Goal: Task Accomplishment & Management: Manage account settings

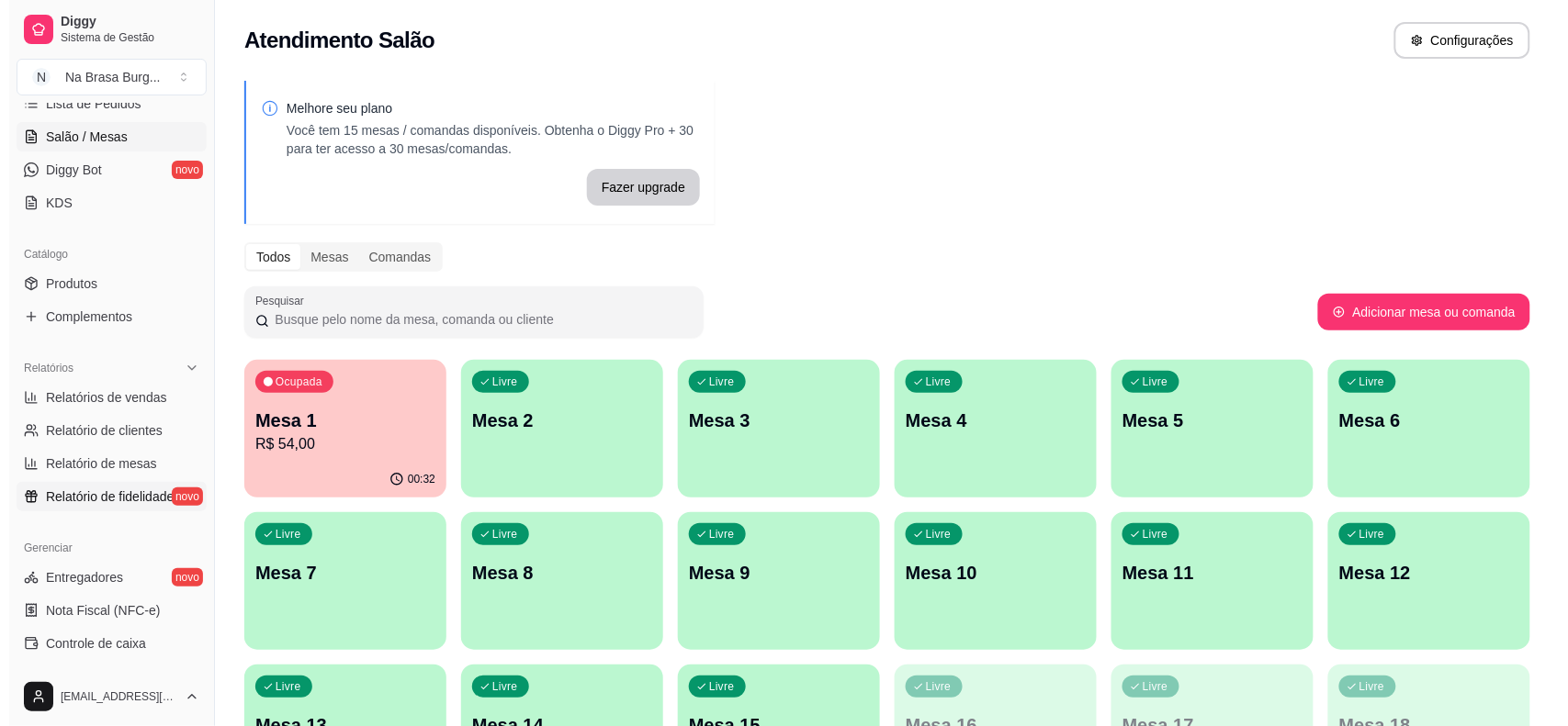
scroll to position [344, 0]
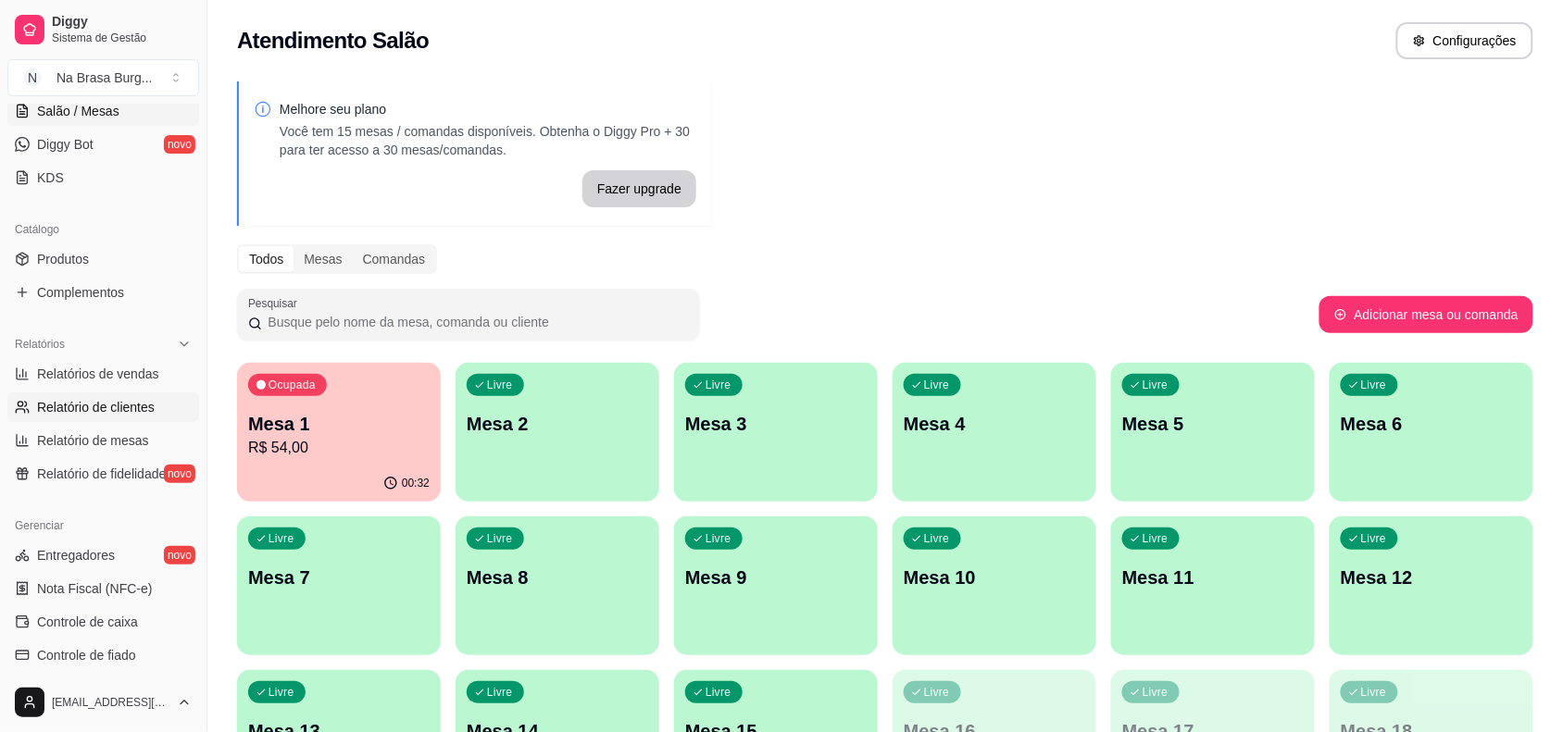
click at [104, 410] on span "Relatório de clientes" at bounding box center [96, 407] width 118 height 19
select select "30"
select select "HIGHEST_TOTAL_SPENT_WITH_ORDERS"
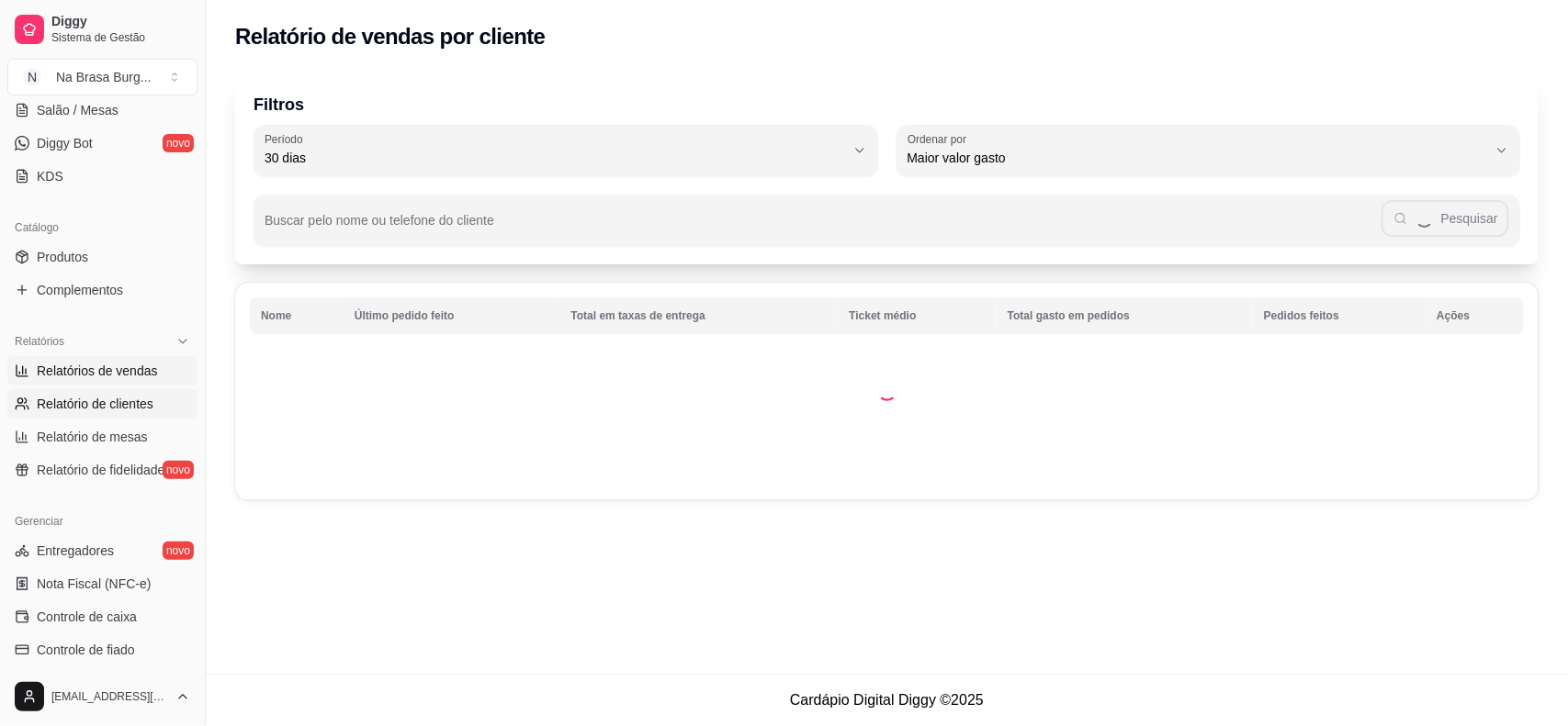
click at [116, 374] on span "Relatórios de vendas" at bounding box center [97, 371] width 121 height 19
select select "ALL"
select select "0"
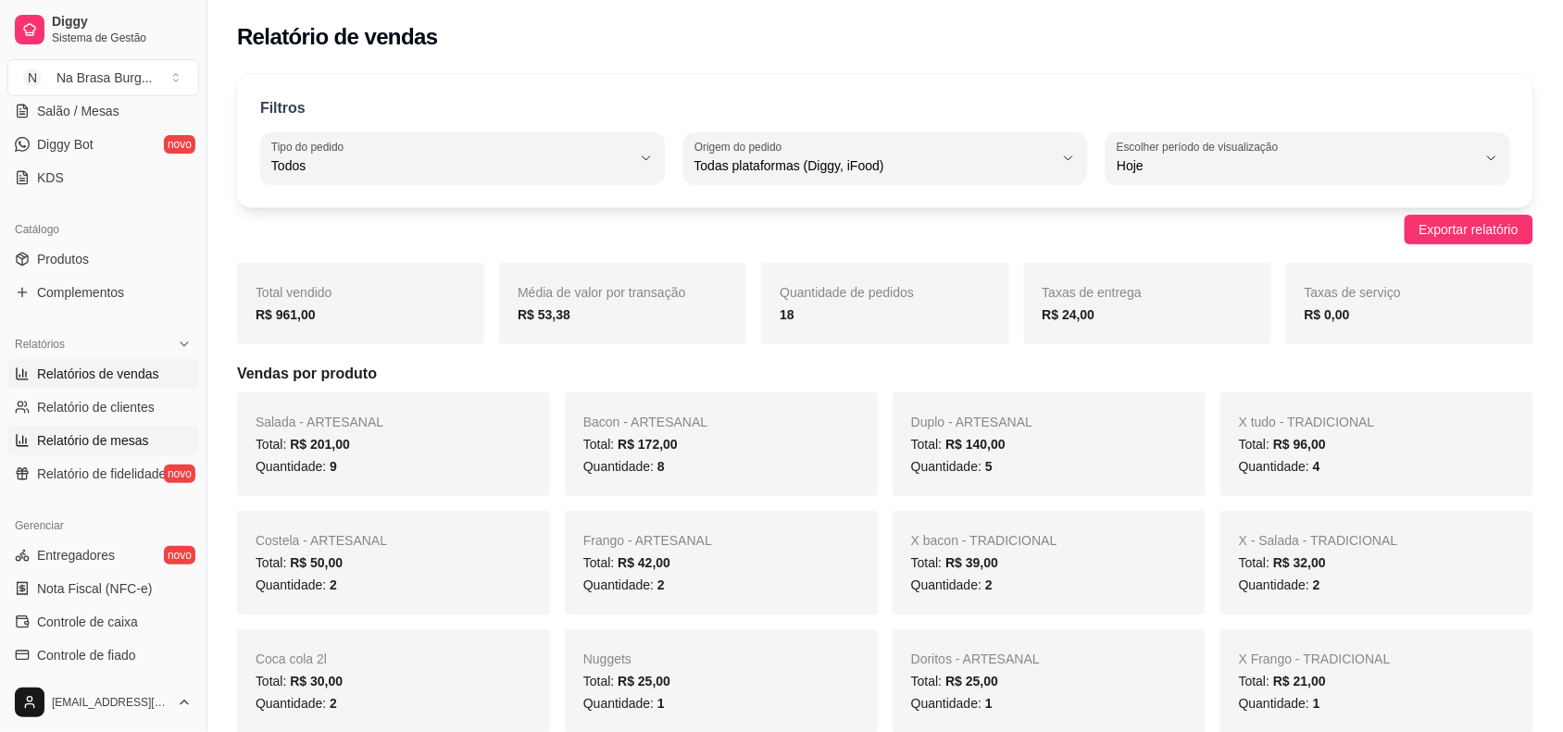
click at [123, 438] on span "Relatório de mesas" at bounding box center [93, 441] width 112 height 19
select select "TOTAL_OF_ORDERS"
select select "7"
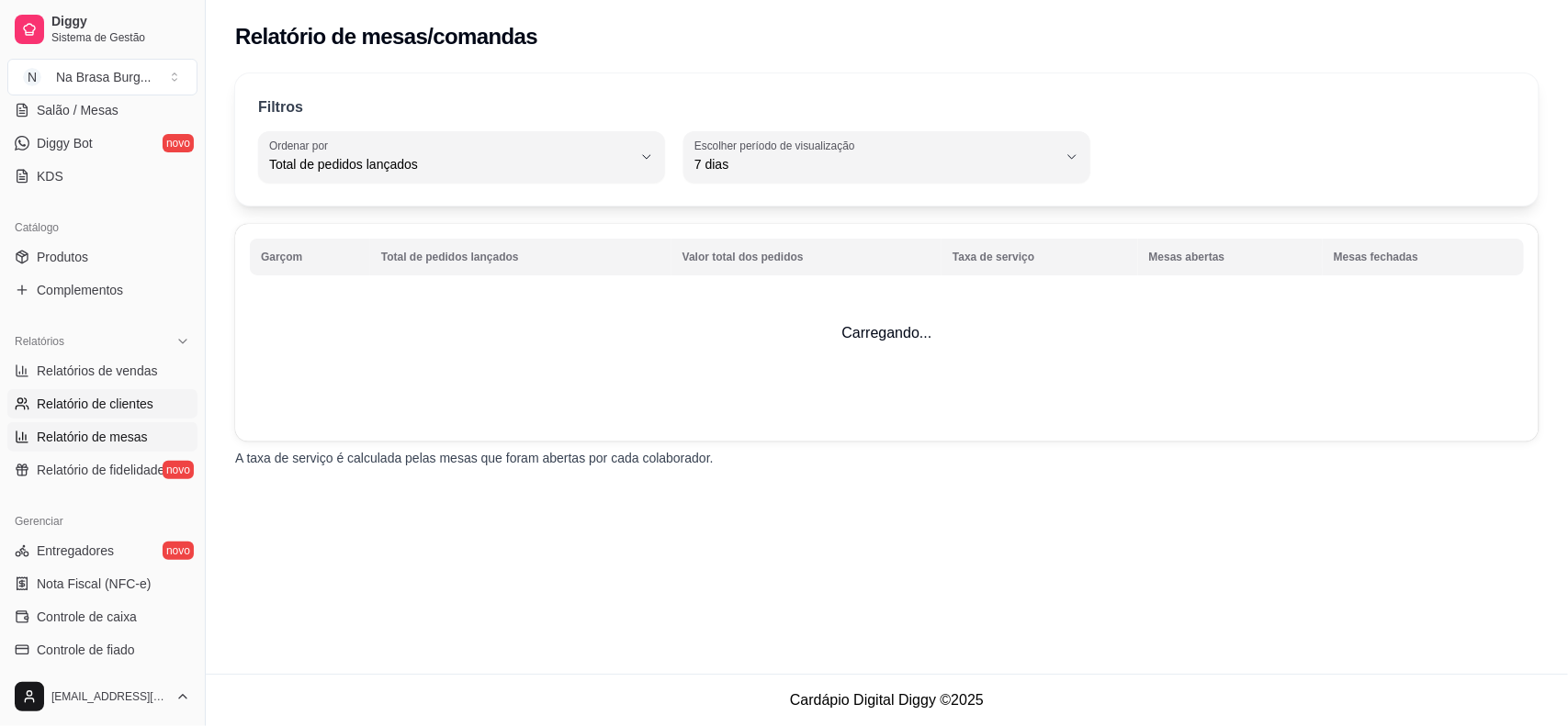
click at [138, 407] on span "Relatório de clientes" at bounding box center [95, 404] width 117 height 19
select select "30"
select select "HIGHEST_TOTAL_SPENT_WITH_ORDERS"
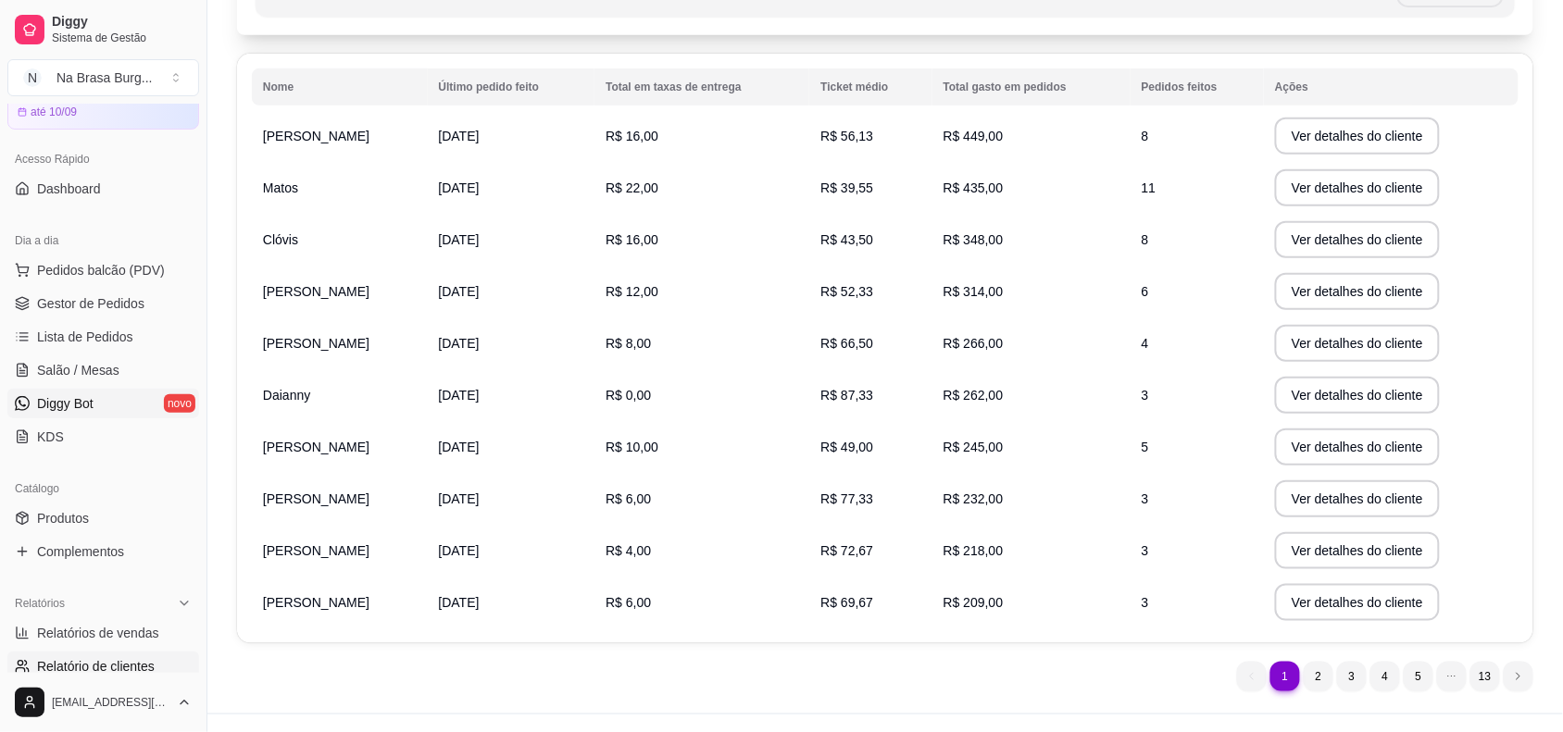
scroll to position [20, 0]
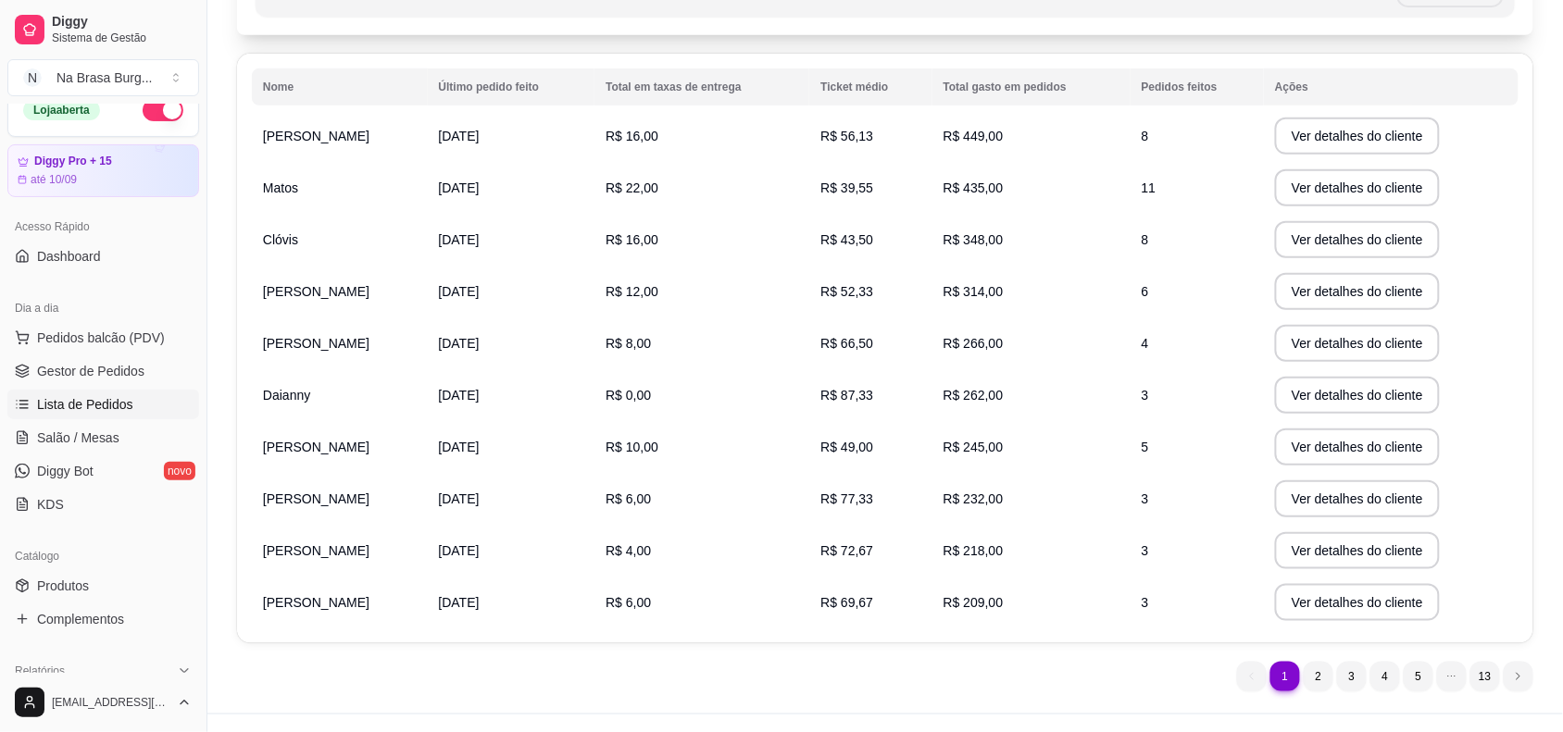
click at [116, 401] on span "Lista de Pedidos" at bounding box center [85, 404] width 96 height 19
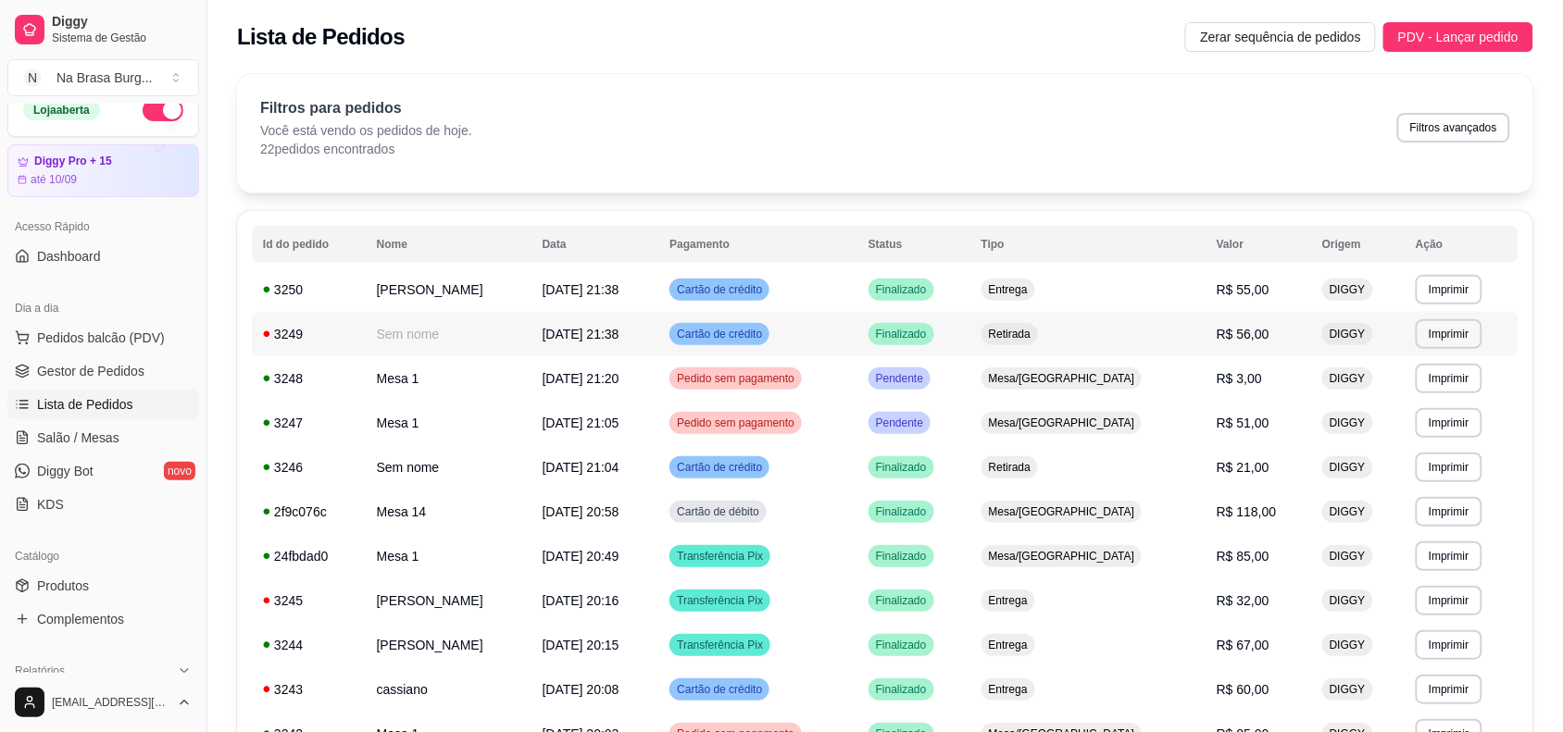
click at [611, 329] on span "[DATE] 21:38" at bounding box center [581, 334] width 77 height 15
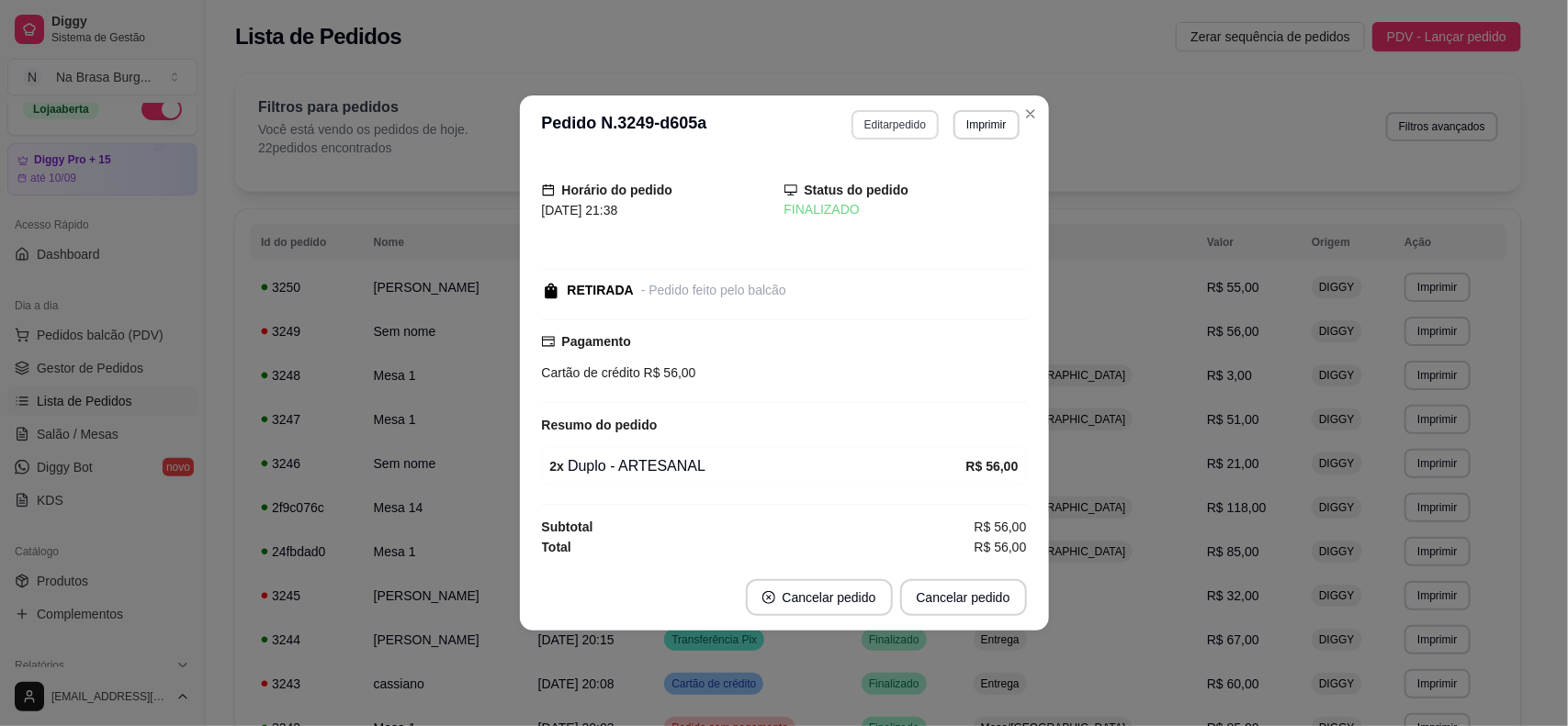
click at [874, 129] on button "Editar pedido" at bounding box center [895, 125] width 87 height 30
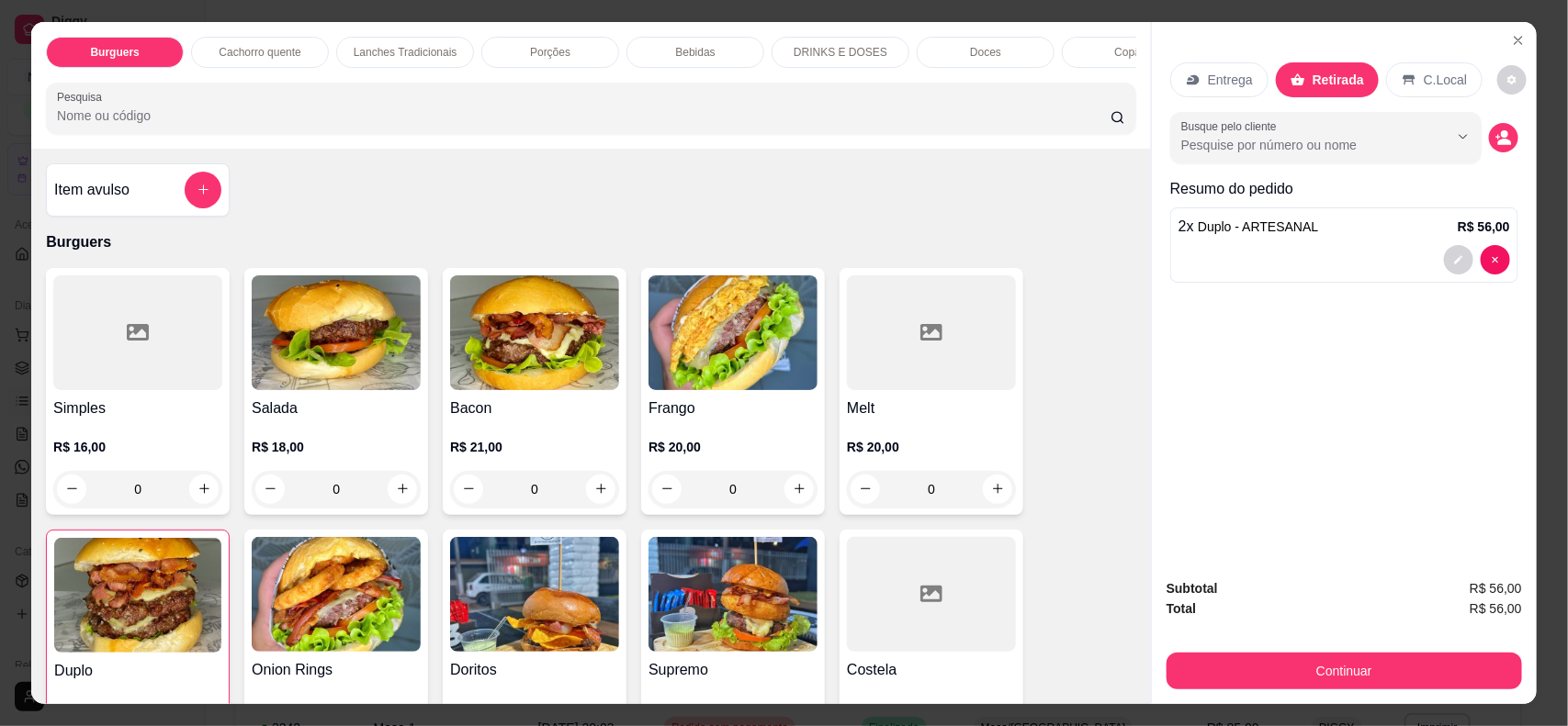
click at [680, 44] on div "Bebidas" at bounding box center [695, 52] width 138 height 31
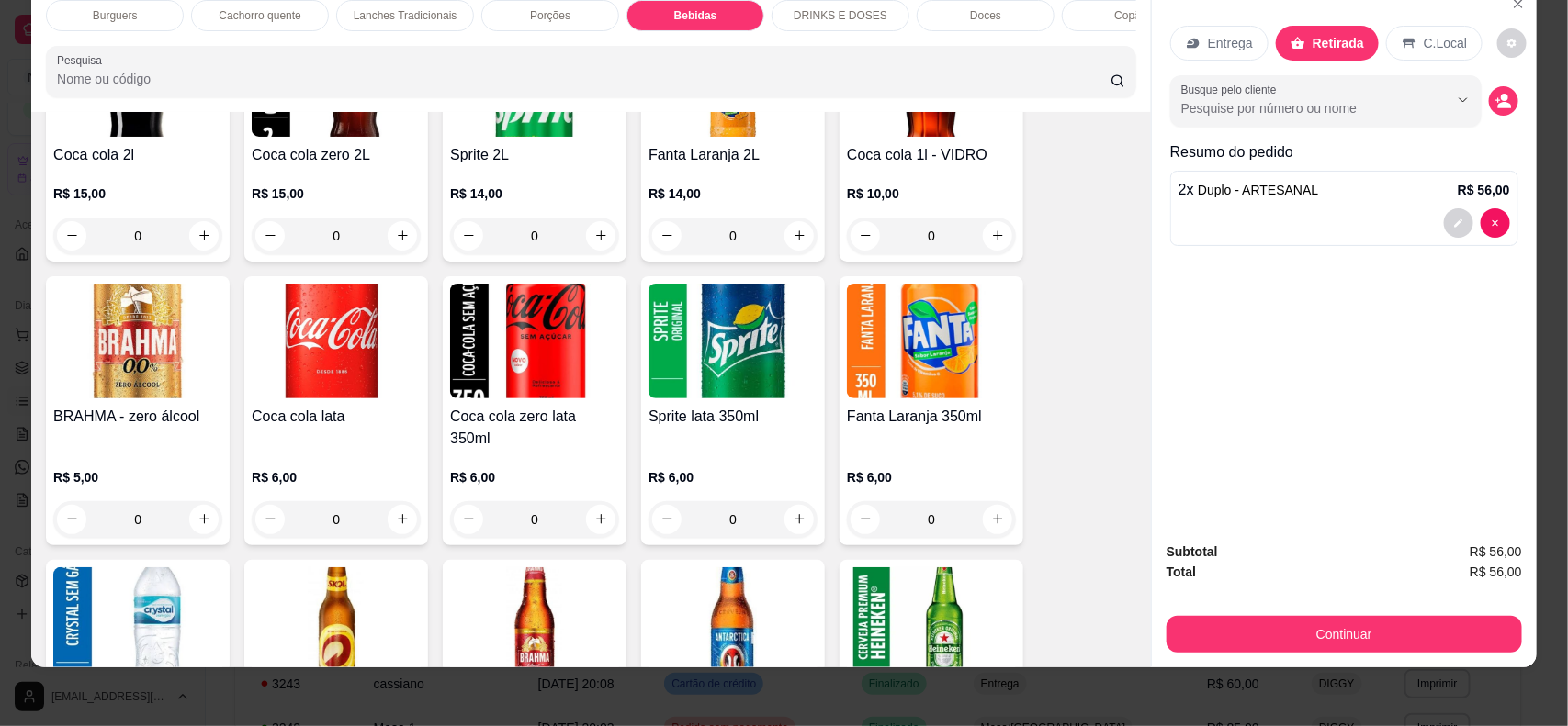
scroll to position [2338, 0]
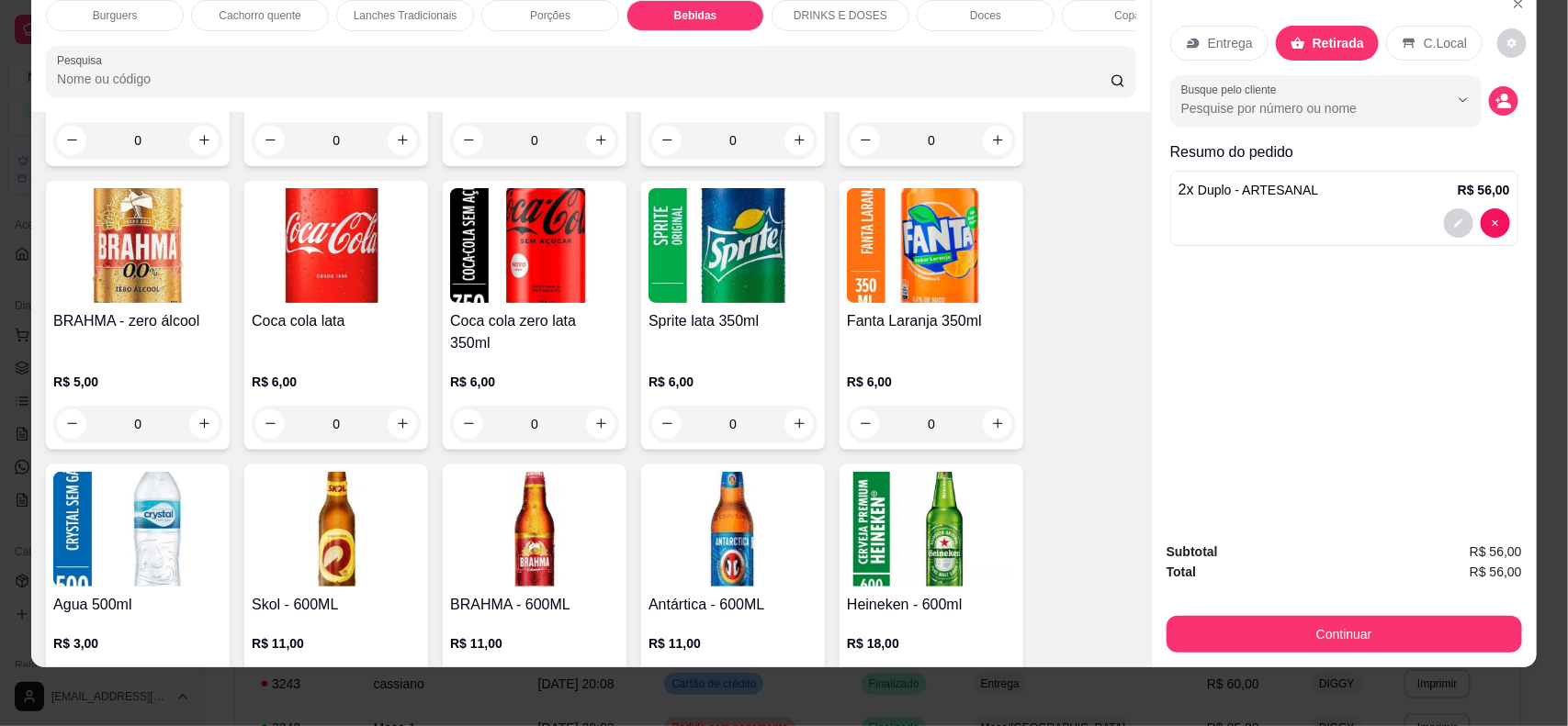
click at [368, 295] on img at bounding box center [336, 246] width 169 height 115
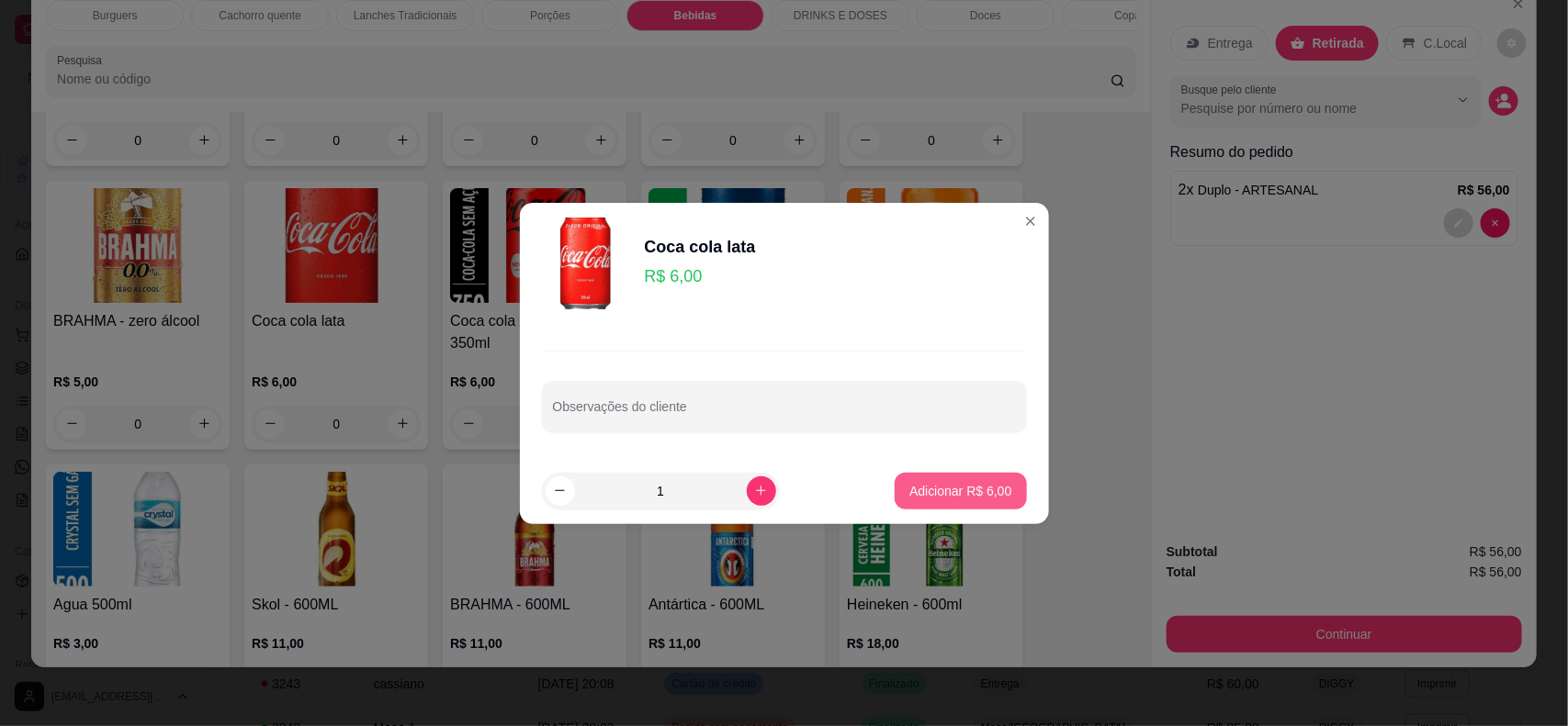
click at [913, 487] on p "Adicionar R$ 6,00" at bounding box center [960, 491] width 102 height 19
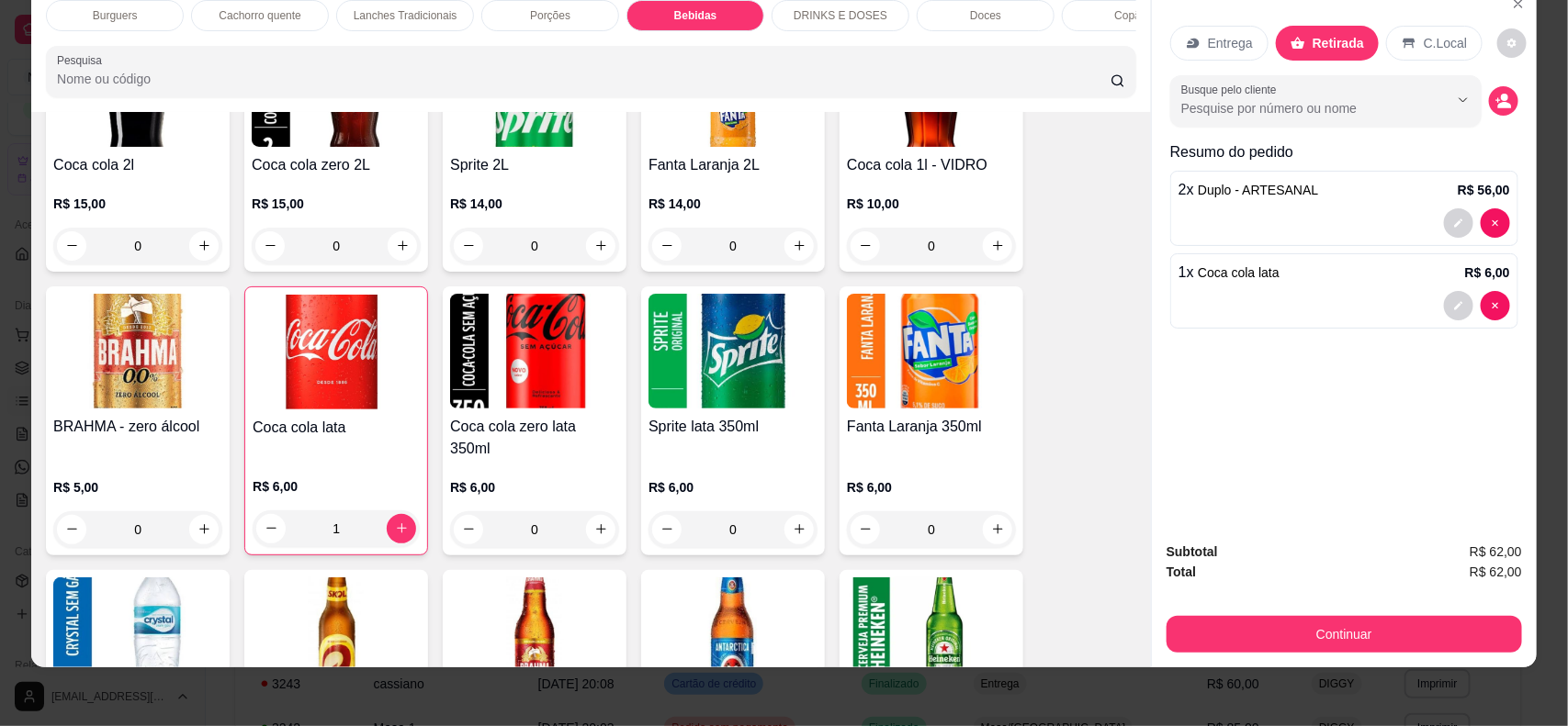
scroll to position [2223, 0]
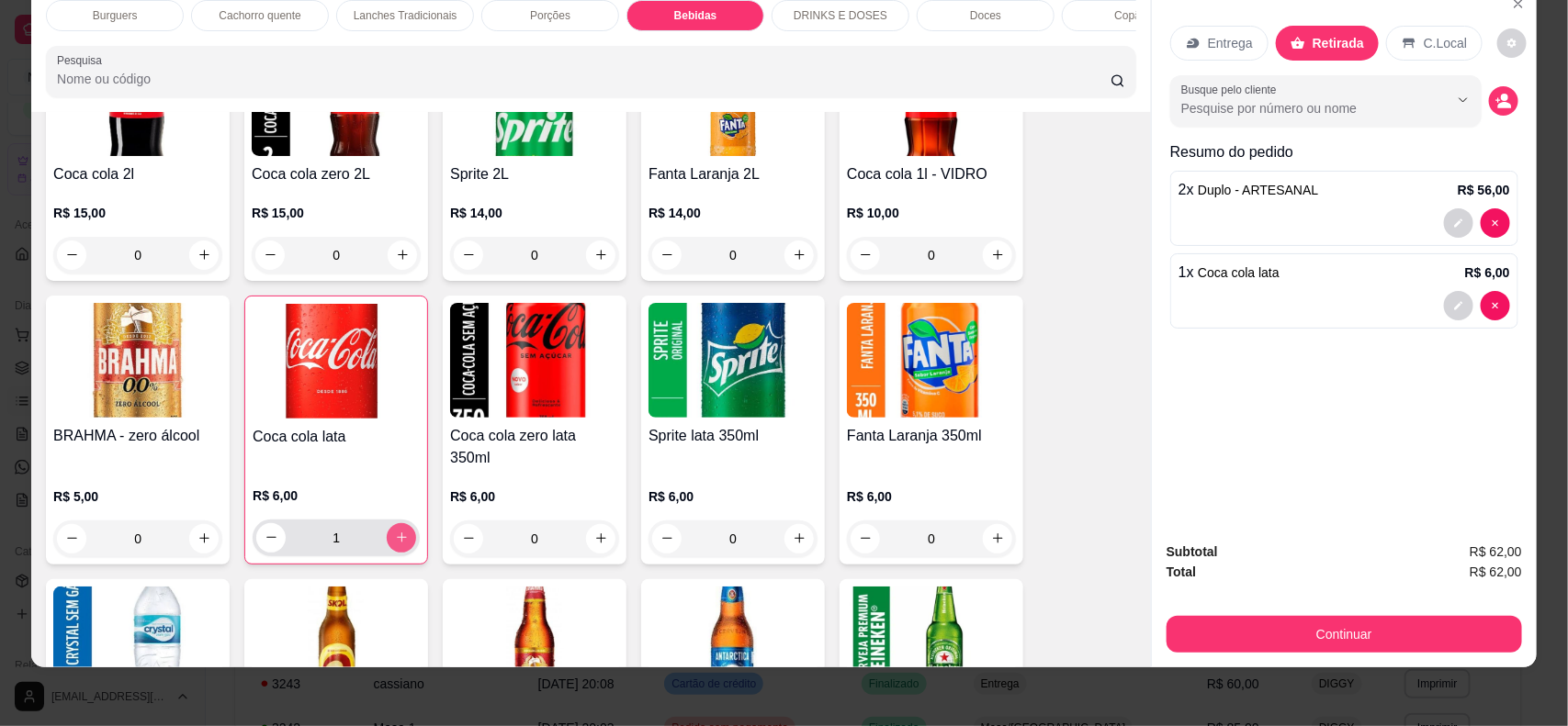
click at [400, 539] on button "increase-product-quantity" at bounding box center [402, 539] width 30 height 30
type input "2"
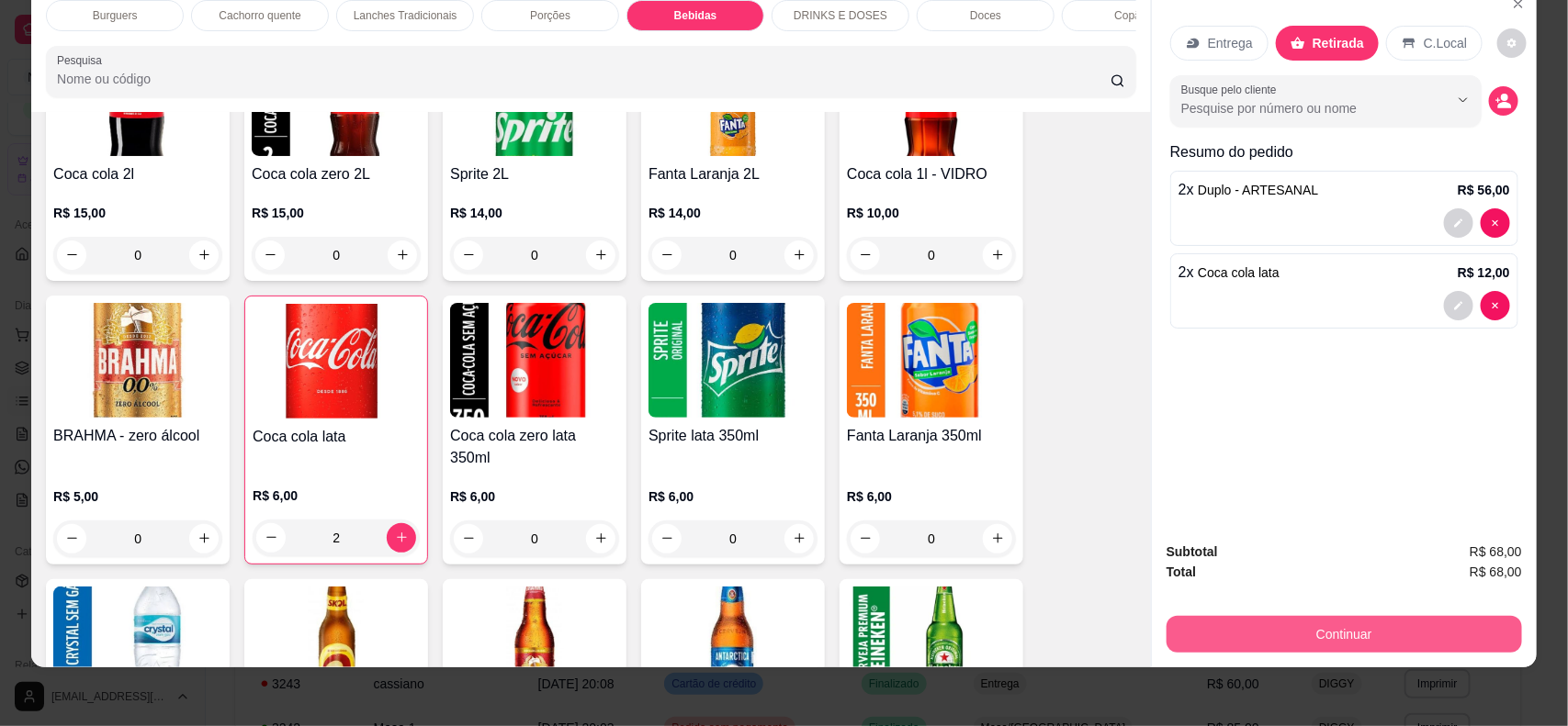
click at [1307, 630] on button "Continuar" at bounding box center [1344, 634] width 355 height 37
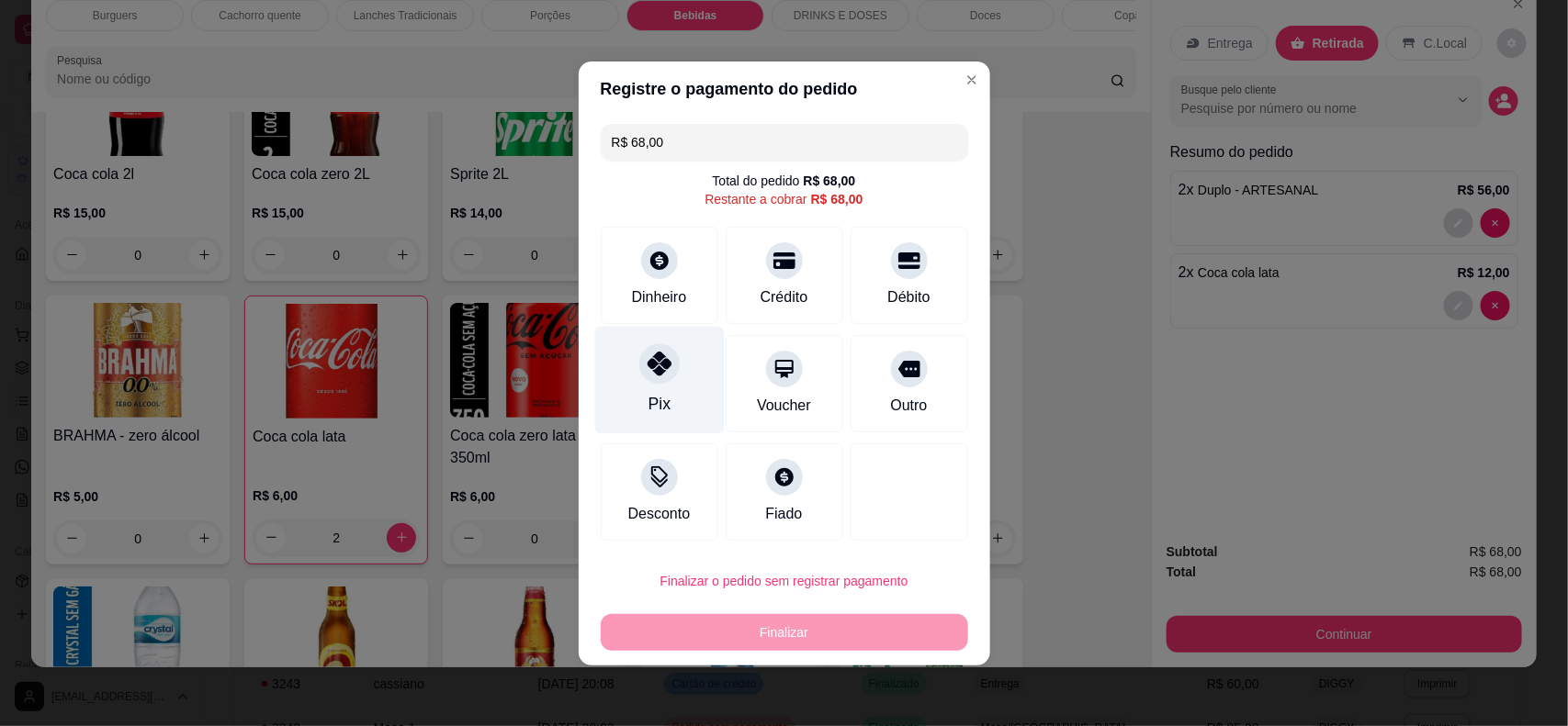
click at [681, 370] on div "Pix" at bounding box center [659, 380] width 130 height 107
type input "R$ 0,00"
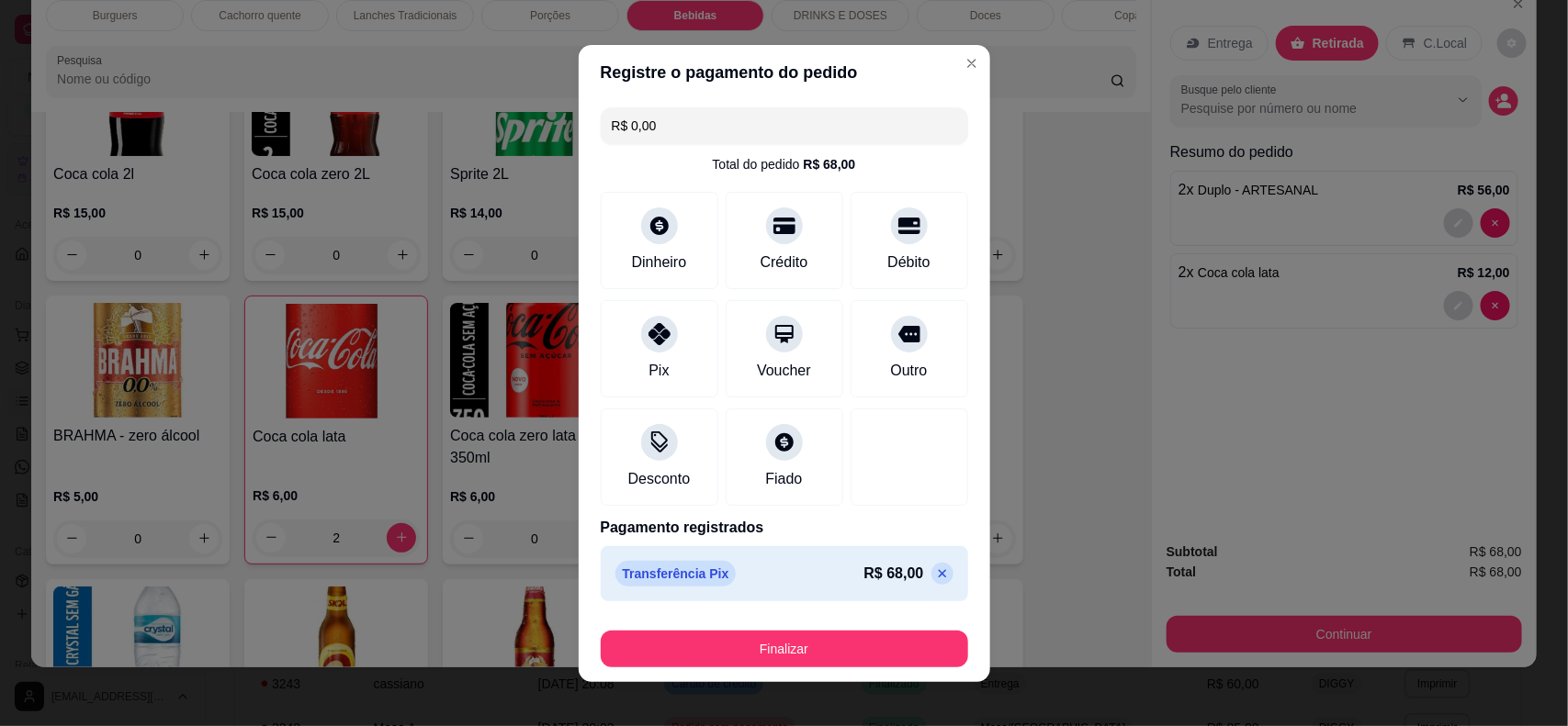
click at [755, 627] on div "Finalizar" at bounding box center [784, 646] width 367 height 44
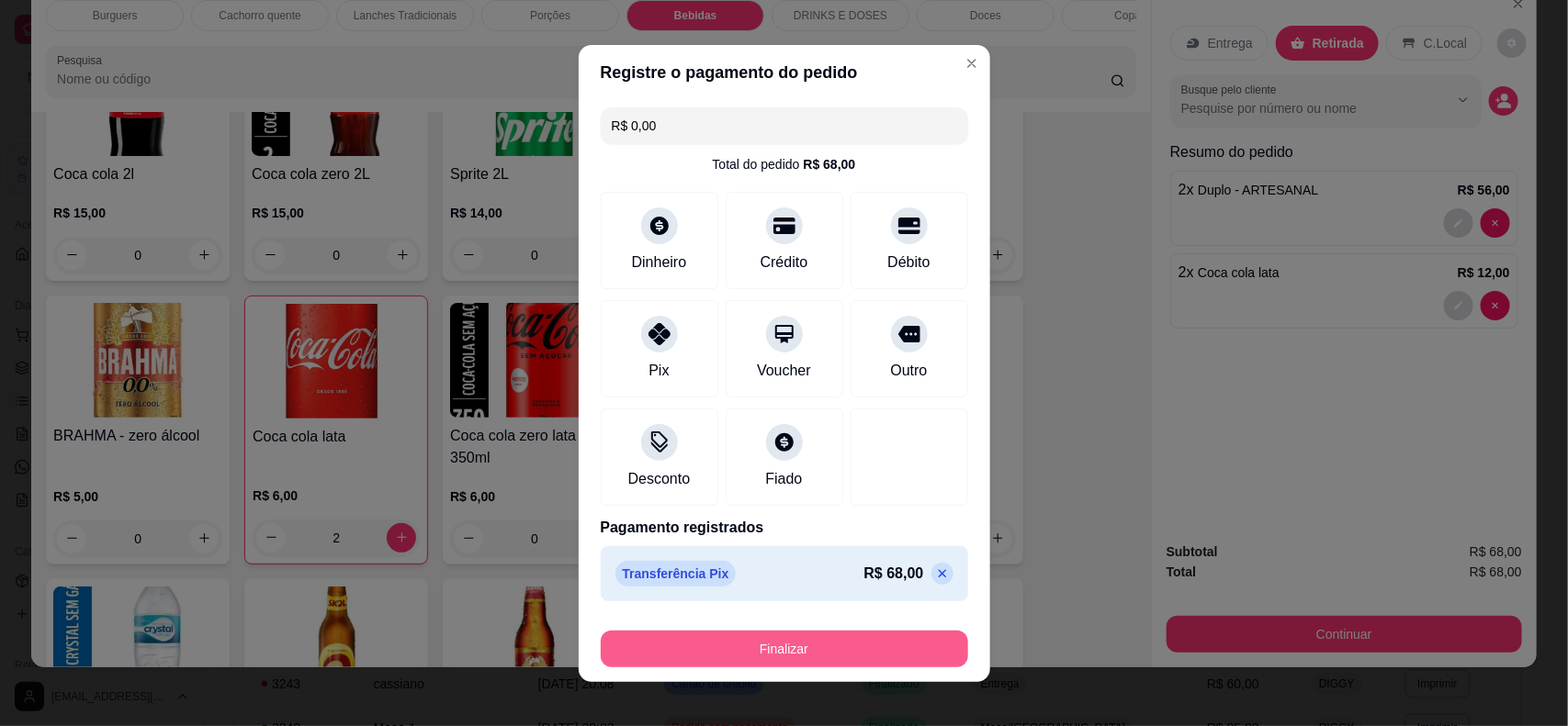
click at [759, 651] on button "Finalizar" at bounding box center [784, 649] width 367 height 37
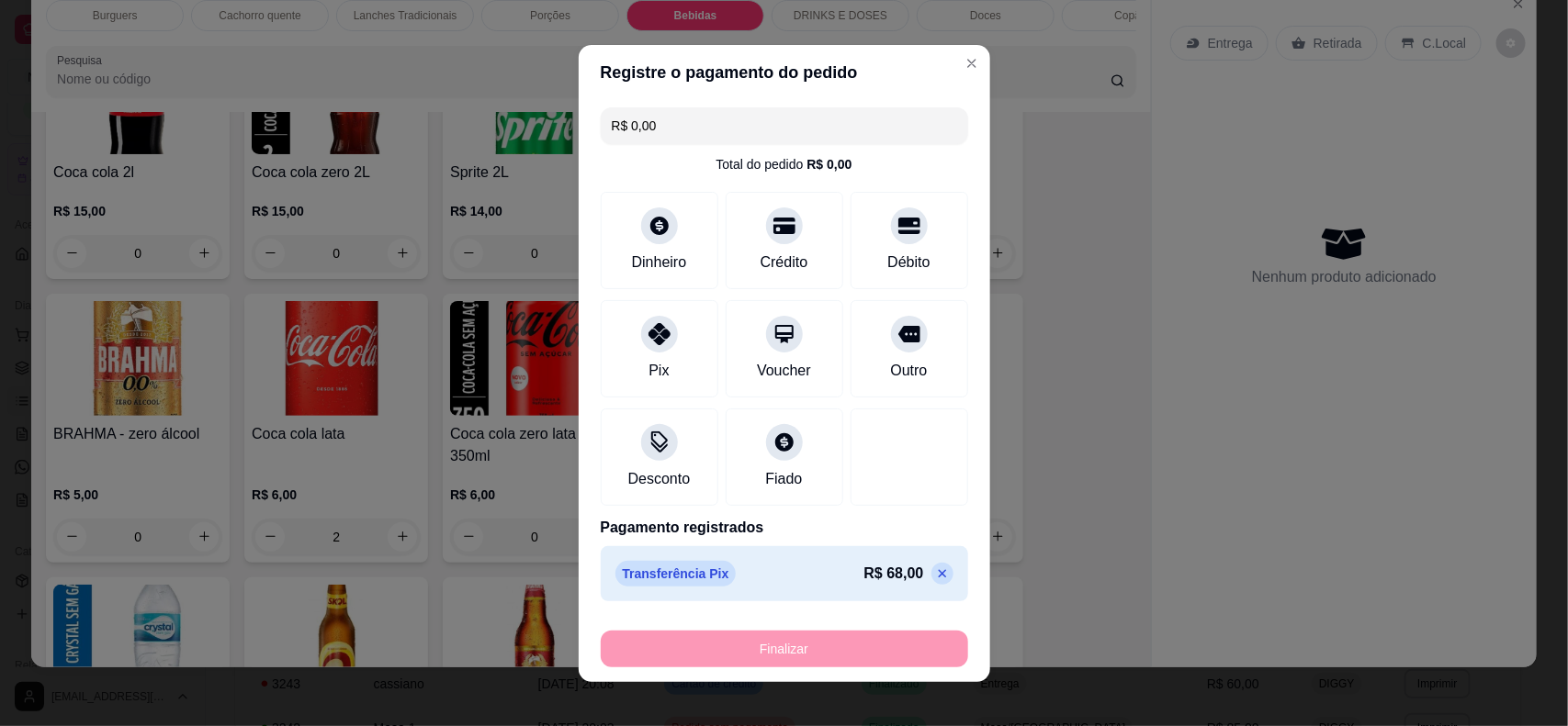
type input "0"
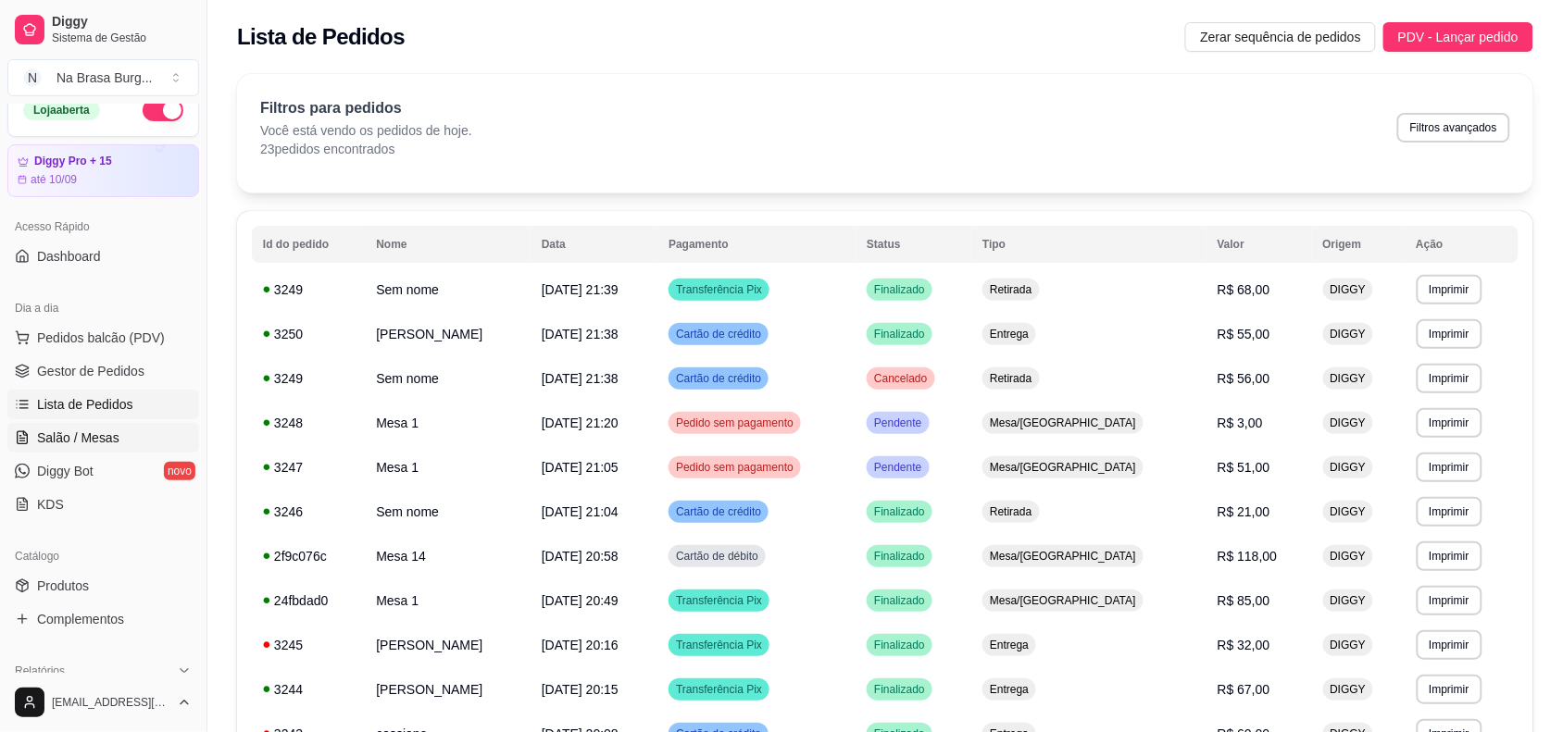
drag, startPoint x: 90, startPoint y: 433, endPoint x: 99, endPoint y: 427, distance: 11.3
click at [91, 436] on span "Salão / Mesas" at bounding box center [78, 438] width 82 height 19
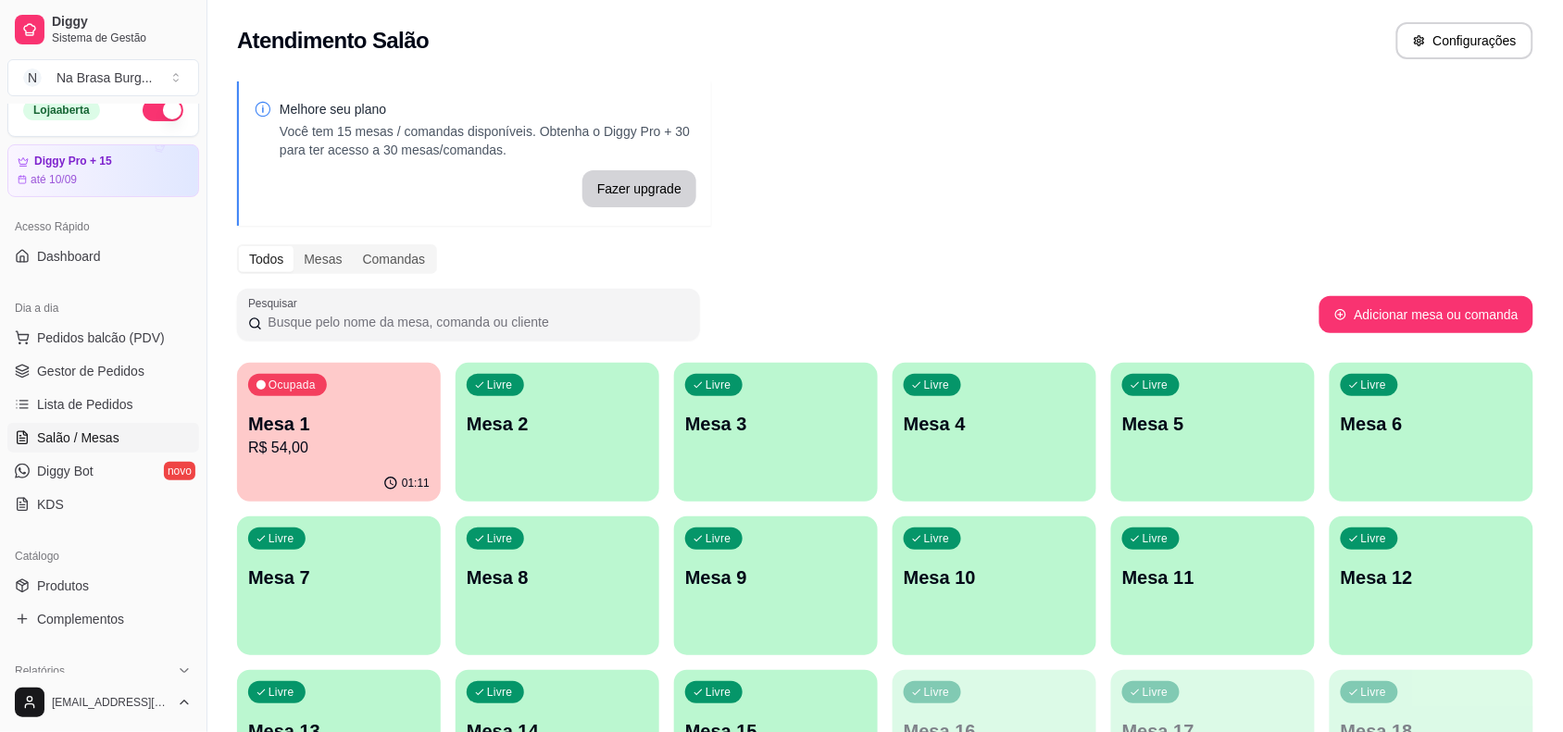
click at [296, 422] on p "Mesa 1" at bounding box center [339, 424] width 182 height 26
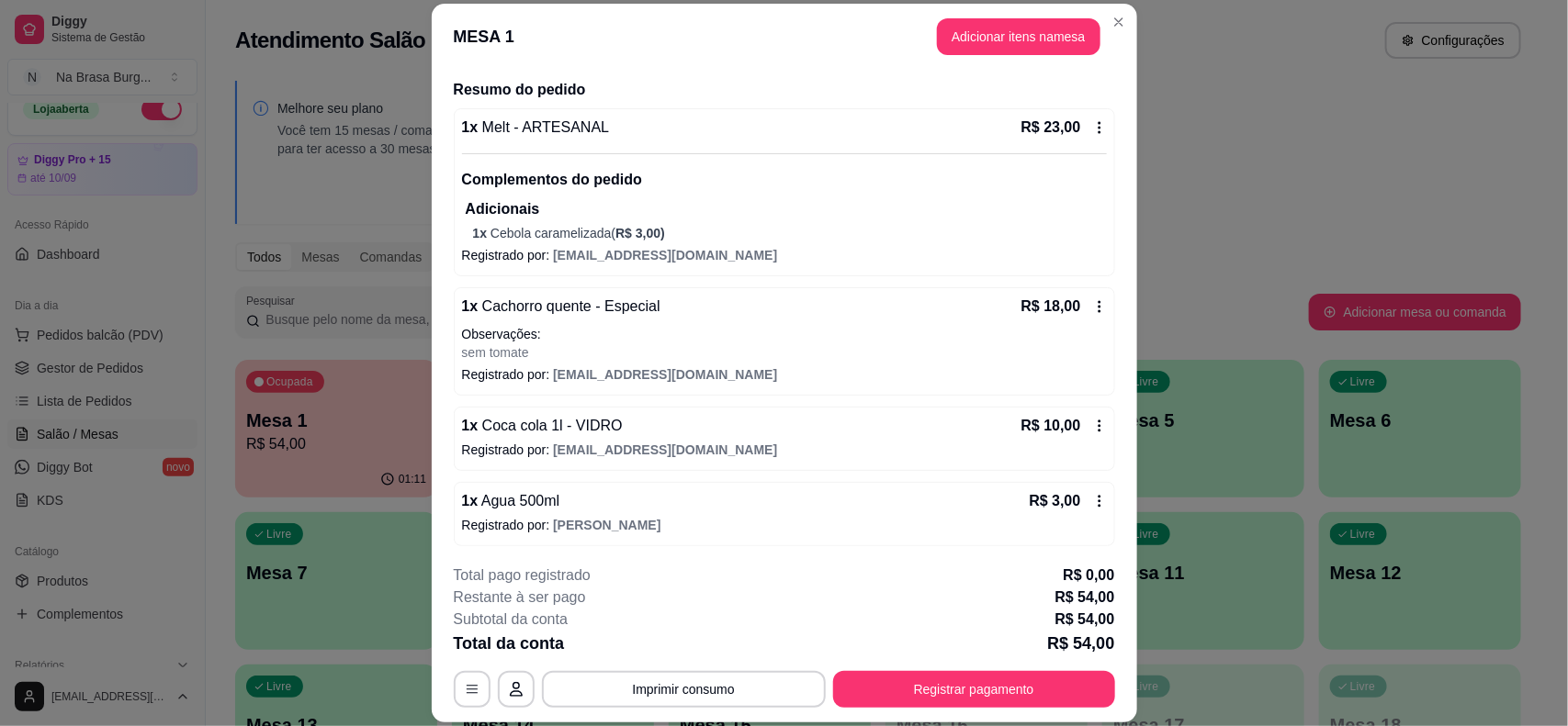
scroll to position [140, 0]
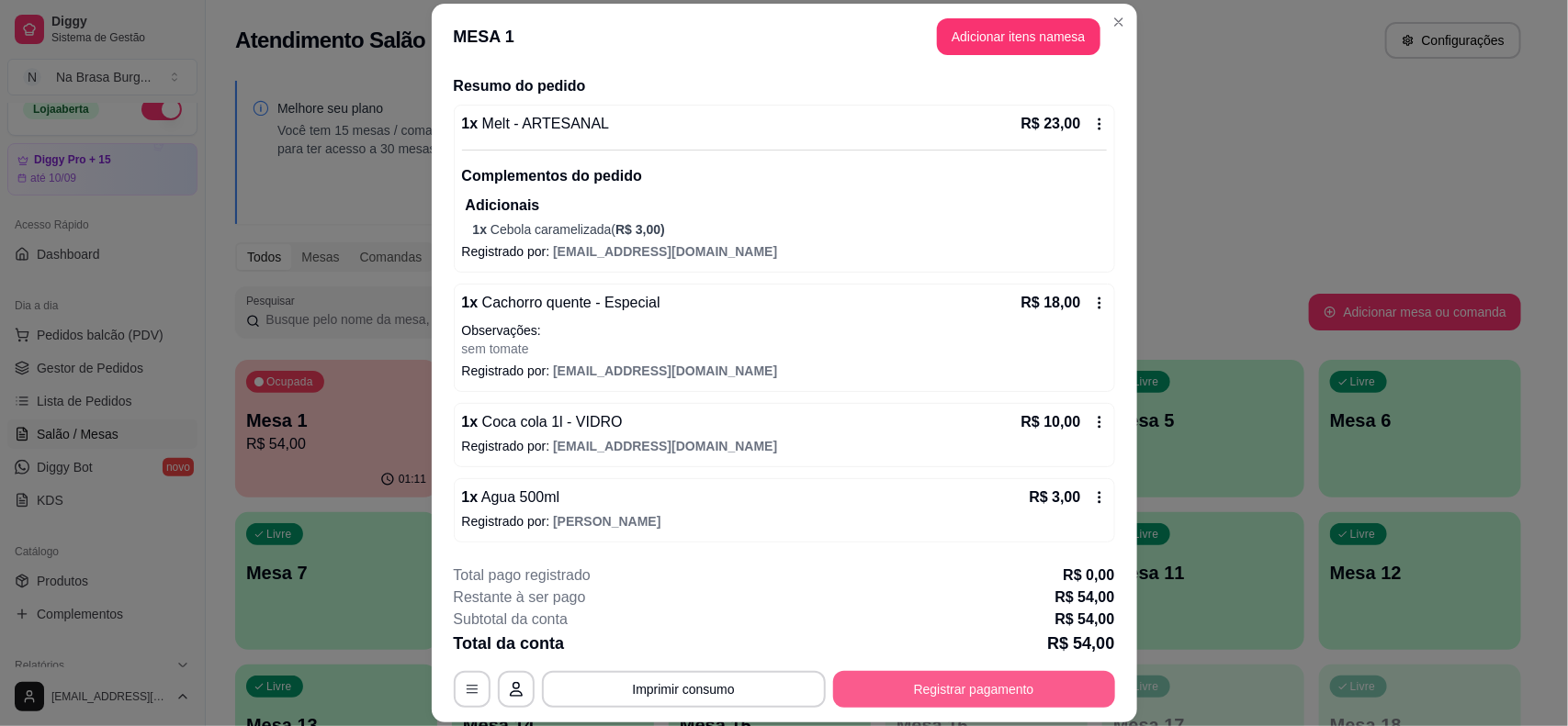
click at [1018, 689] on button "Registrar pagamento" at bounding box center [974, 689] width 282 height 37
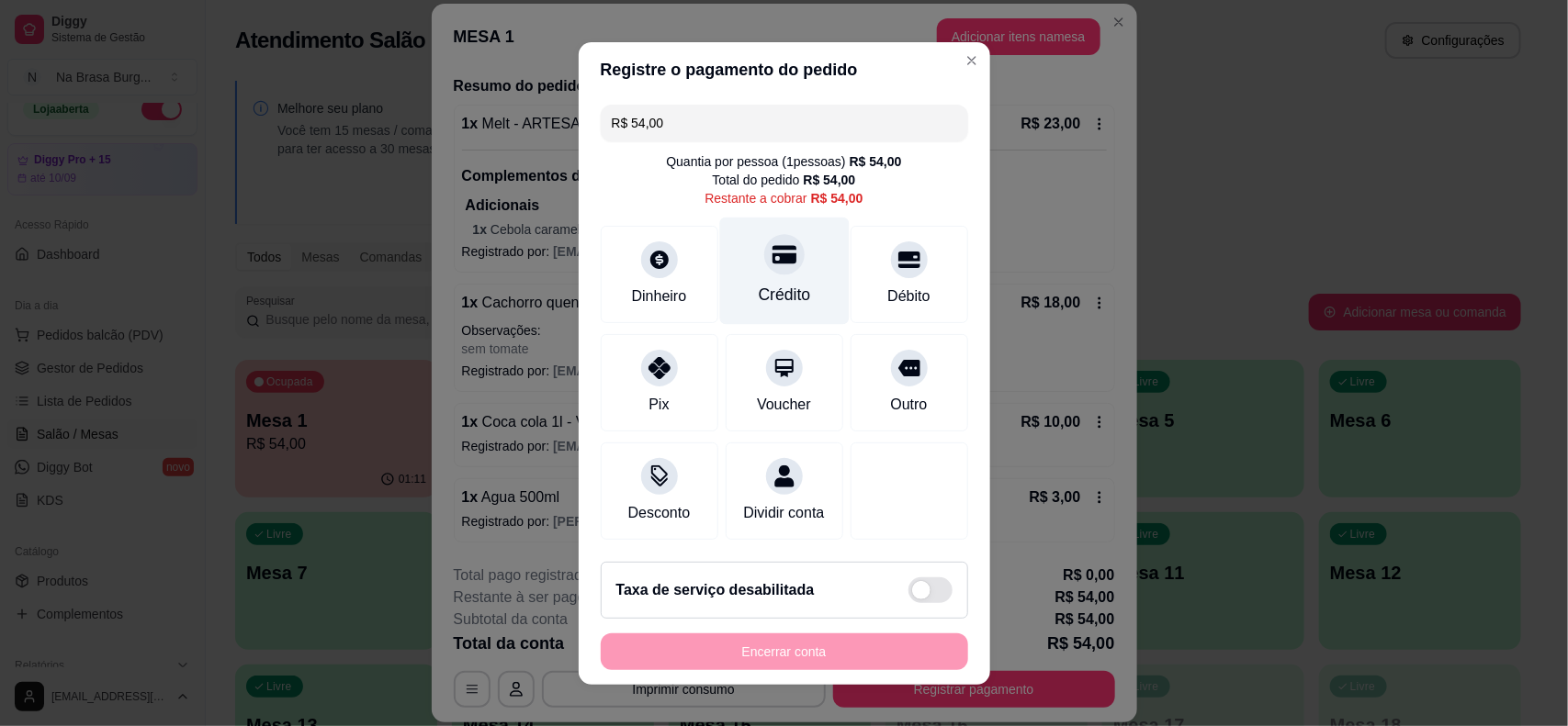
click at [719, 271] on div "Crédito" at bounding box center [784, 271] width 130 height 107
type input "R$ 0,00"
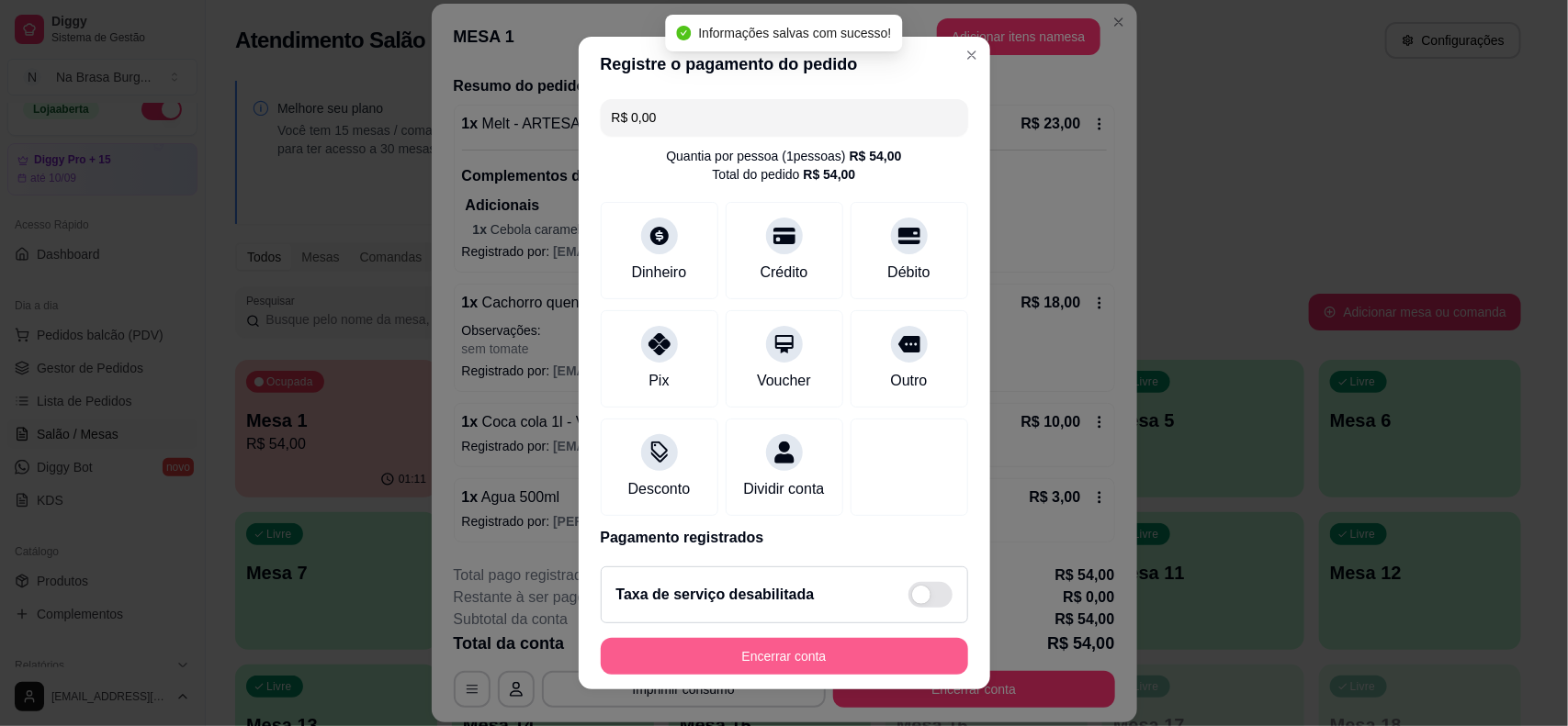
click at [789, 649] on button "Encerrar conta" at bounding box center [784, 657] width 367 height 37
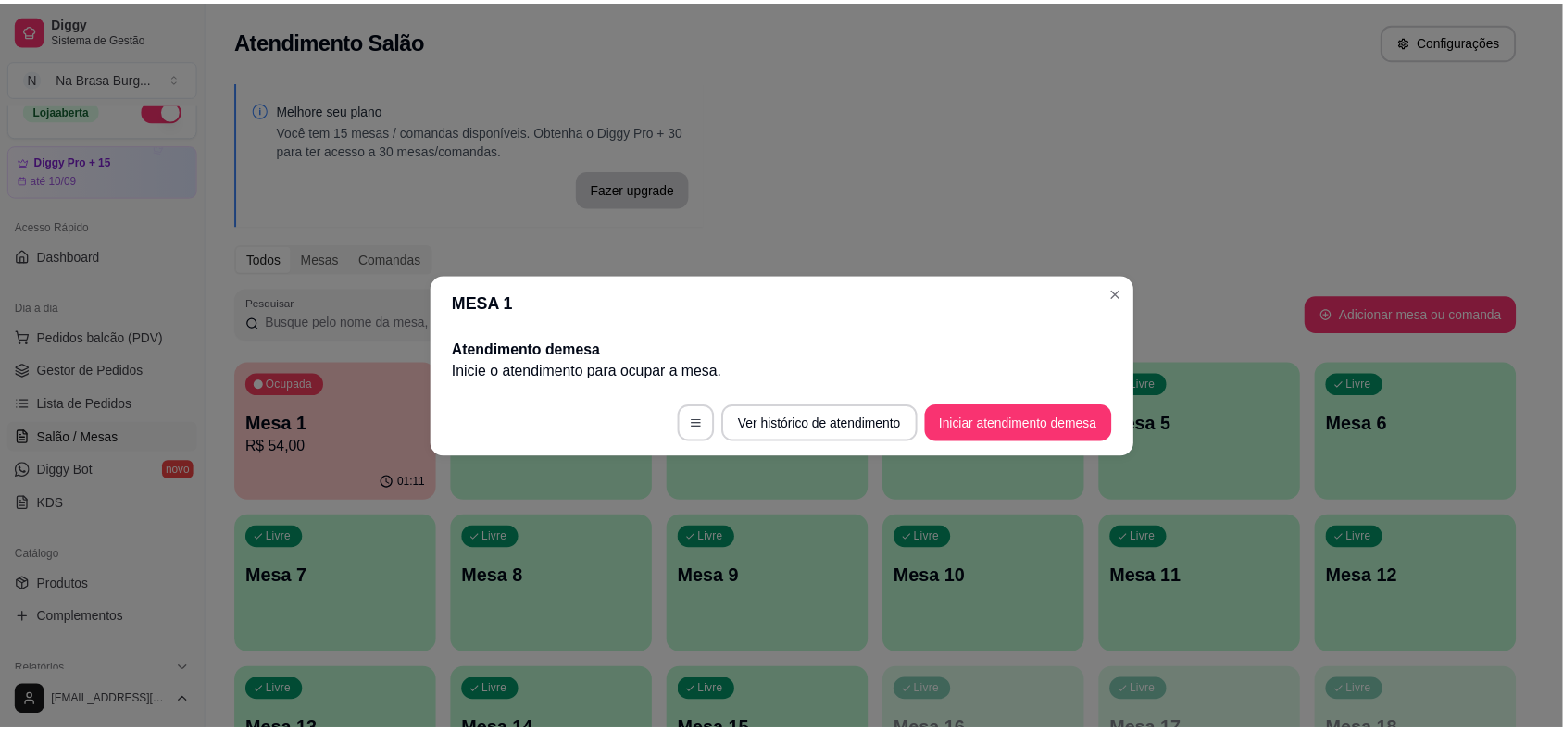
scroll to position [0, 0]
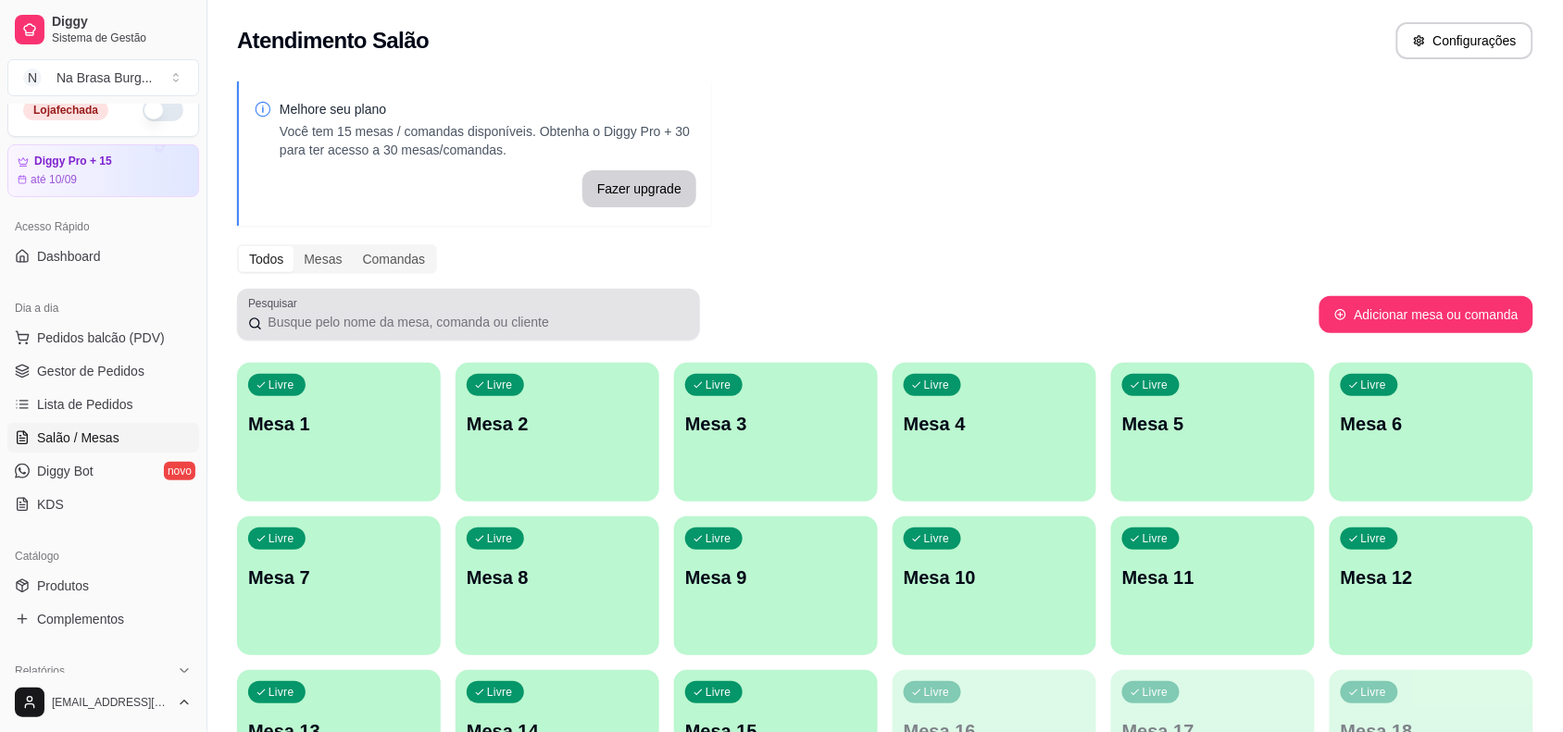
click at [560, 306] on div at bounding box center [468, 314] width 441 height 37
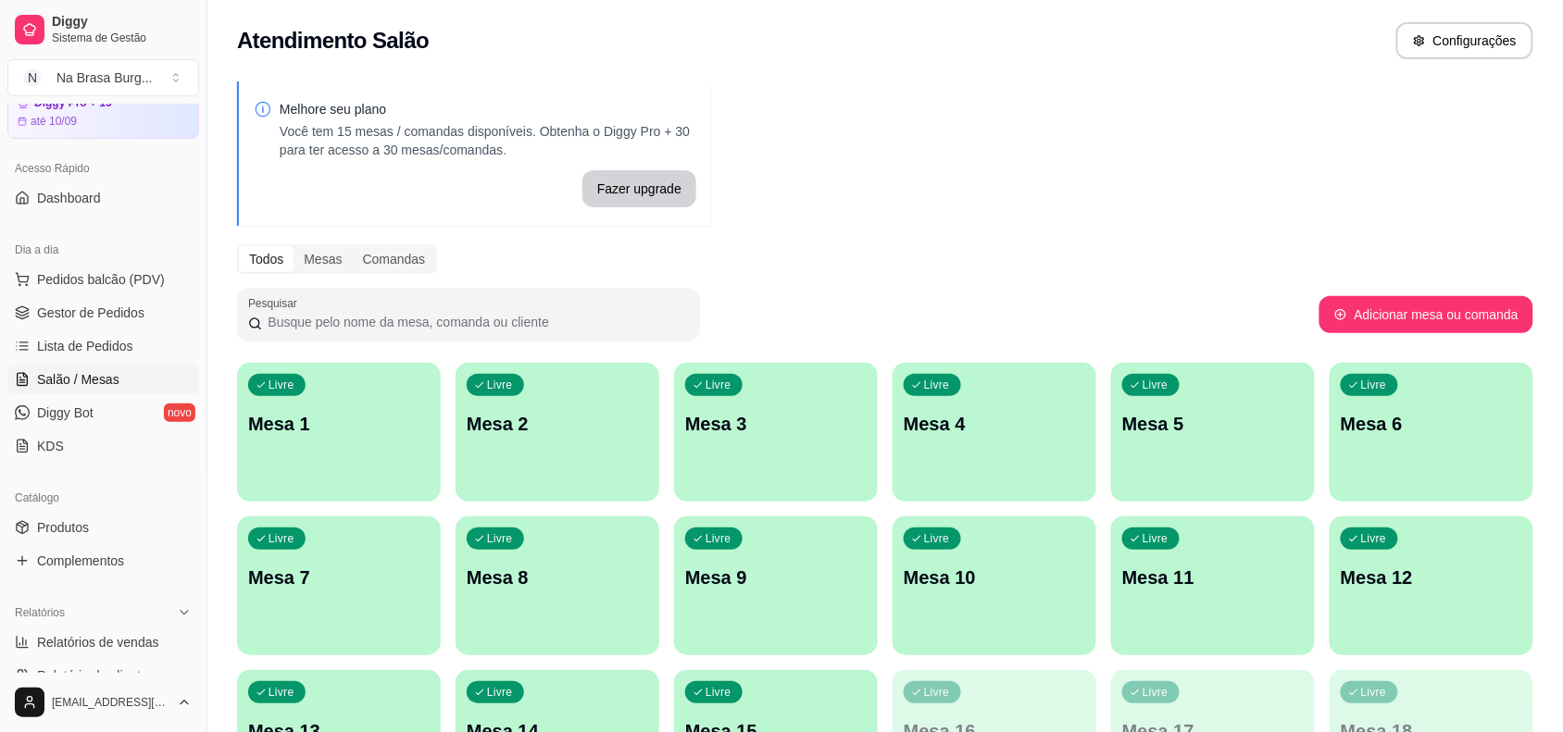
scroll to position [20, 0]
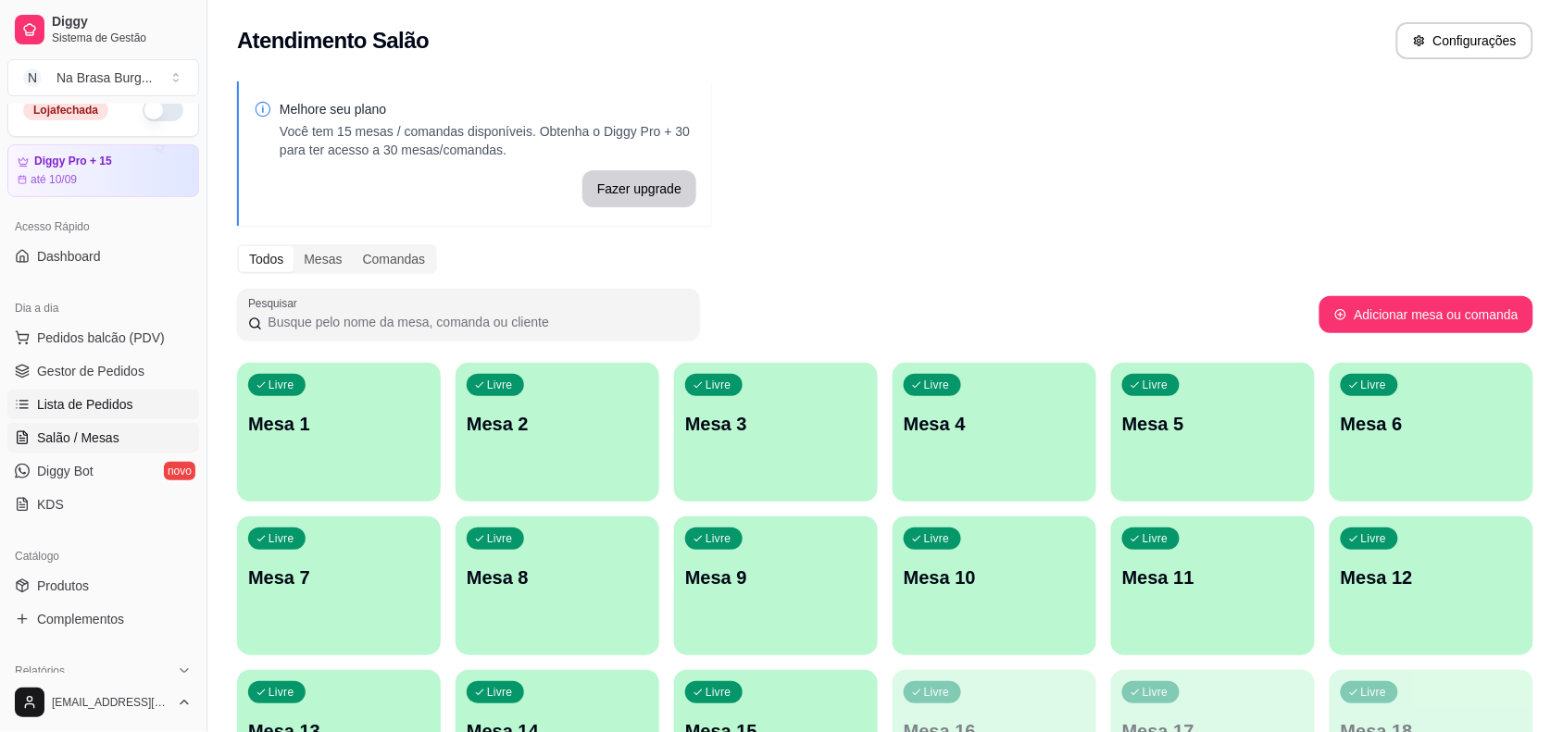
click at [141, 413] on link "Lista de Pedidos" at bounding box center [103, 405] width 192 height 30
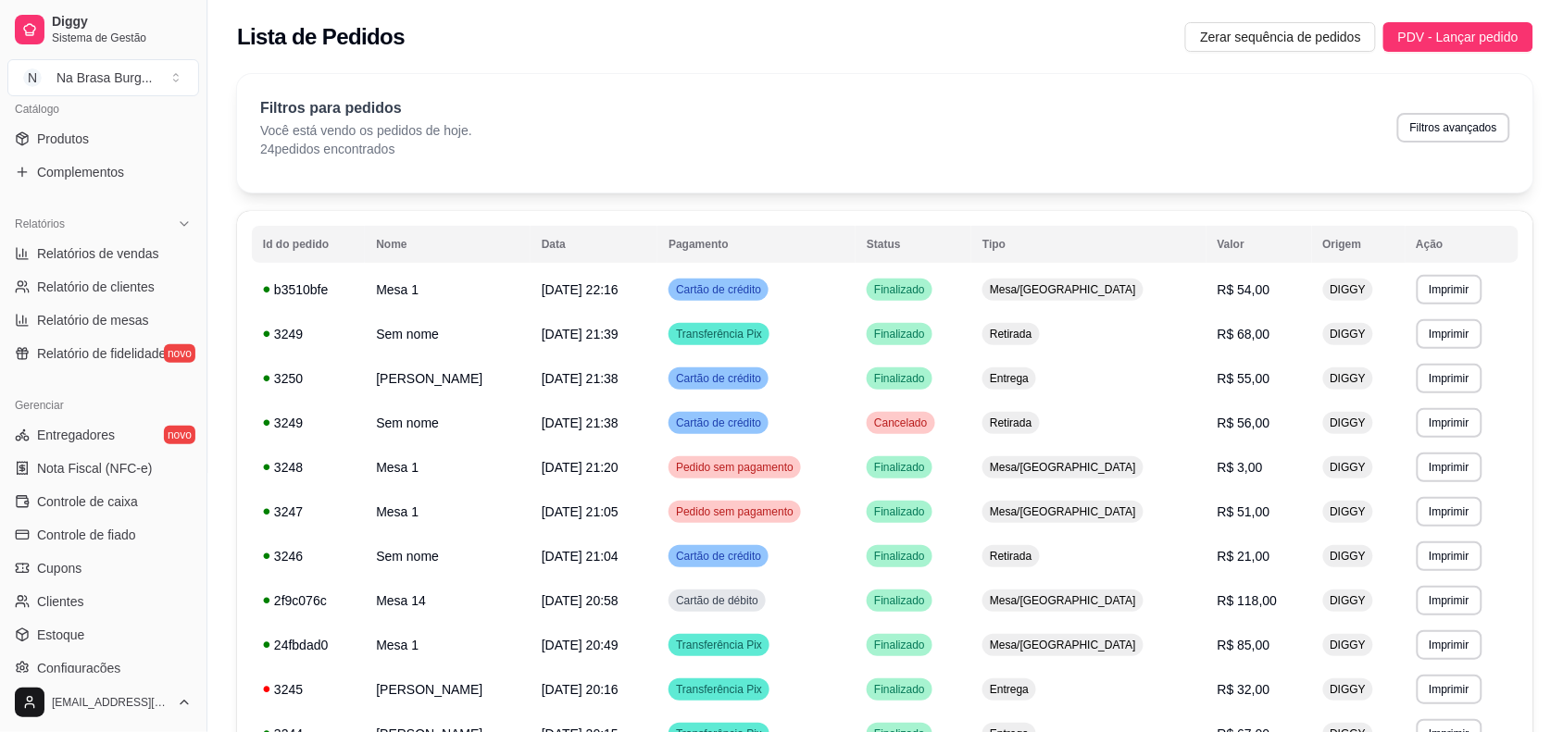
scroll to position [483, 0]
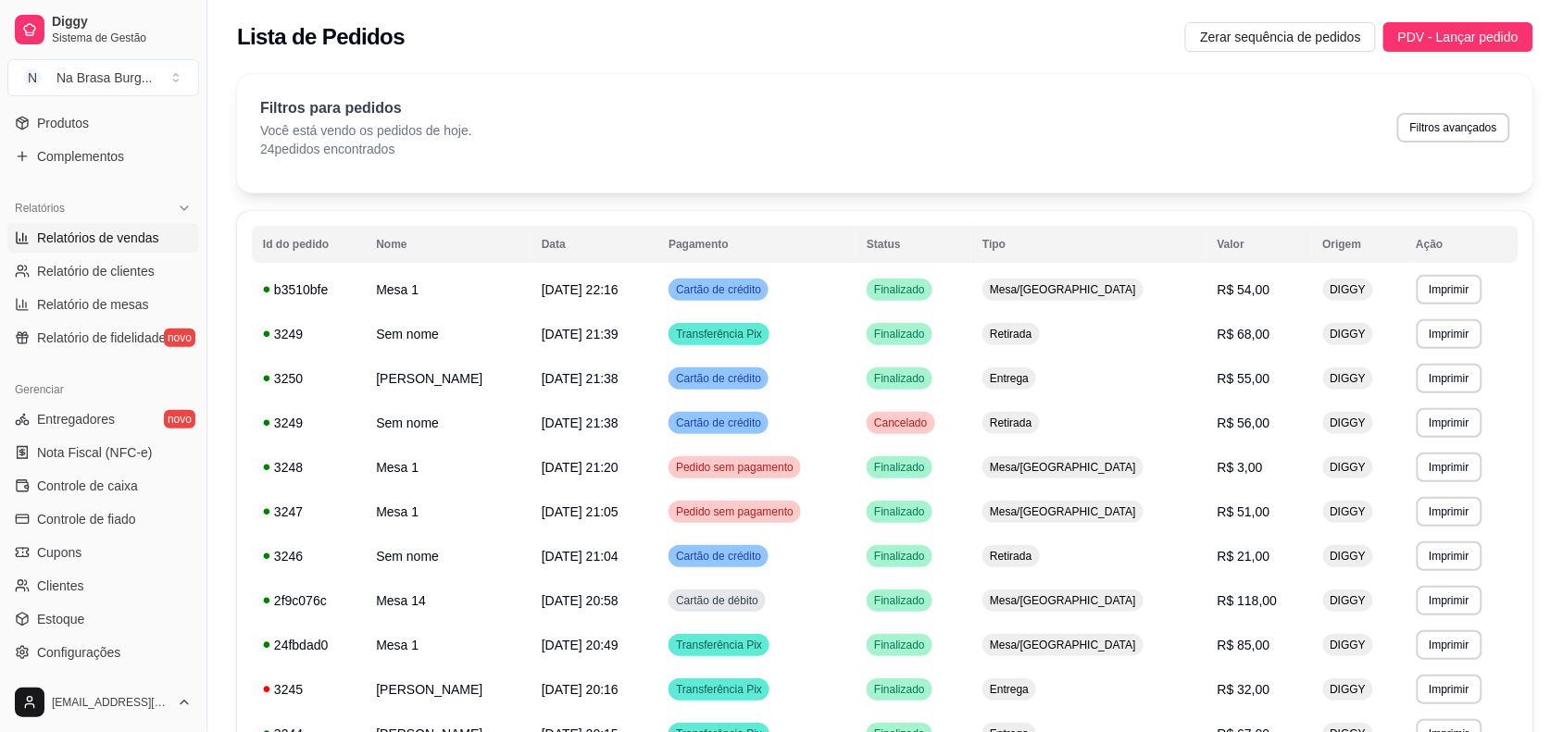
click at [97, 232] on span "Relatórios de vendas" at bounding box center [98, 238] width 122 height 19
select select "ALL"
select select "0"
